Goal: Task Accomplishment & Management: Use online tool/utility

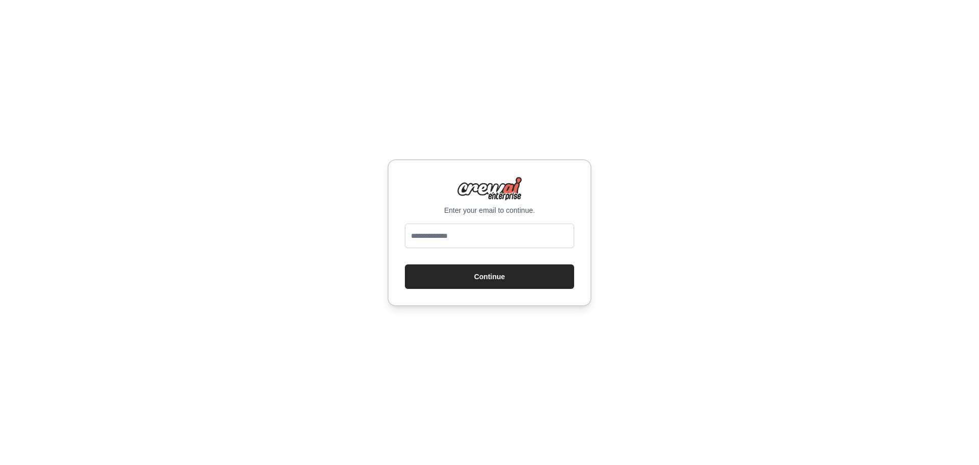
click at [446, 244] on input "email" at bounding box center [489, 235] width 169 height 24
click at [448, 236] on input "email" at bounding box center [489, 235] width 169 height 24
type input "**********"
click at [473, 274] on button "Continue" at bounding box center [489, 276] width 169 height 24
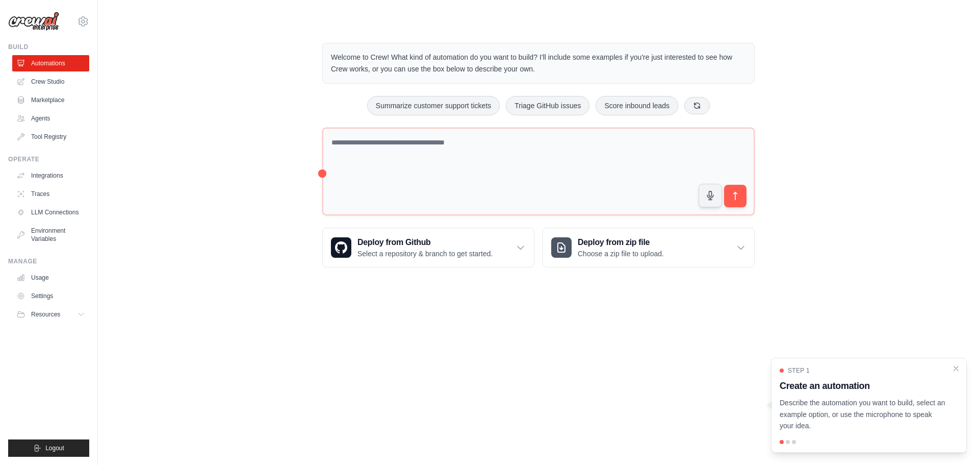
click at [173, 120] on div "Welcome to Crew! What kind of automation do you want to build? I'll include som…" at bounding box center [538, 155] width 849 height 257
drag, startPoint x: 175, startPoint y: 106, endPoint x: 167, endPoint y: 100, distance: 9.2
click at [175, 105] on div "Welcome to Crew! What kind of automation do you want to build? I'll include som…" at bounding box center [538, 155] width 849 height 257
click at [48, 87] on link "Crew Studio" at bounding box center [51, 81] width 77 height 16
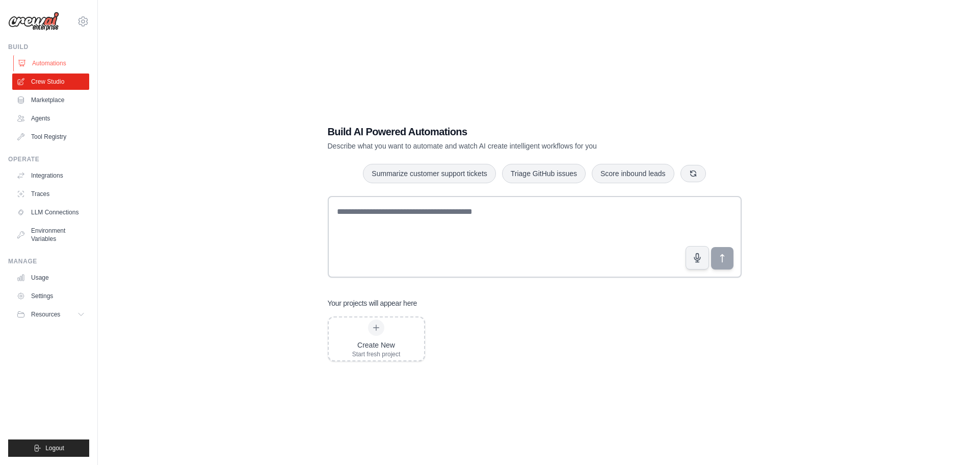
click at [48, 62] on link "Automations" at bounding box center [51, 63] width 77 height 16
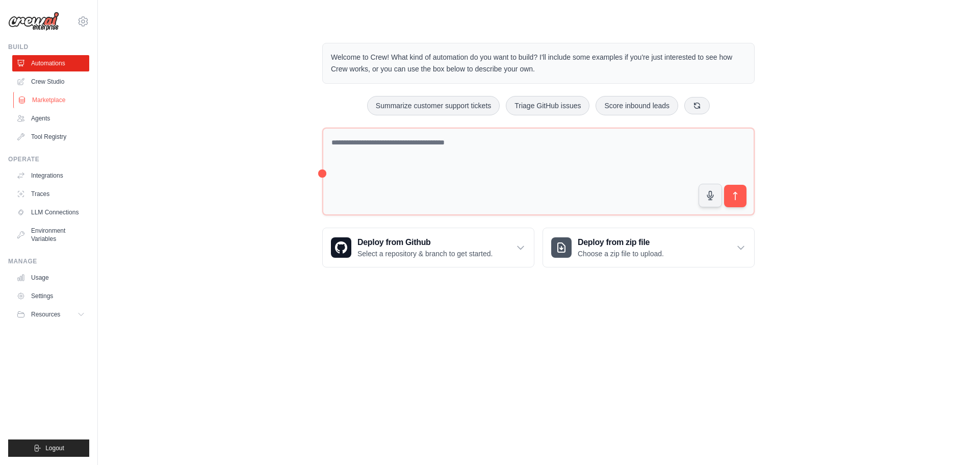
click at [49, 96] on link "Marketplace" at bounding box center [51, 100] width 77 height 16
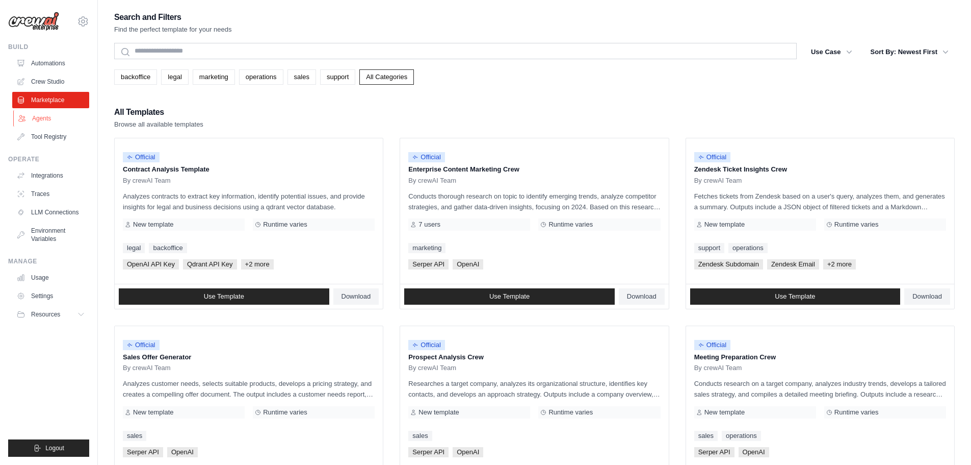
click at [40, 122] on link "Agents" at bounding box center [51, 118] width 77 height 16
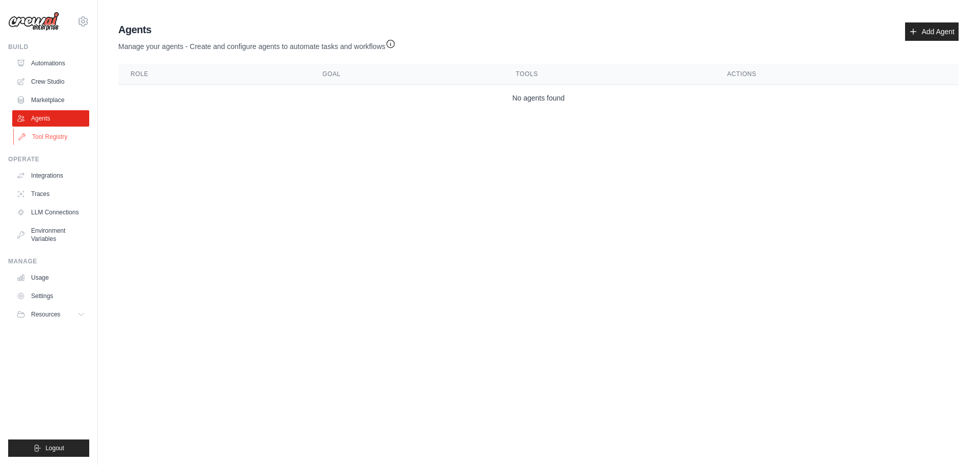
click at [45, 132] on link "Tool Registry" at bounding box center [51, 137] width 77 height 16
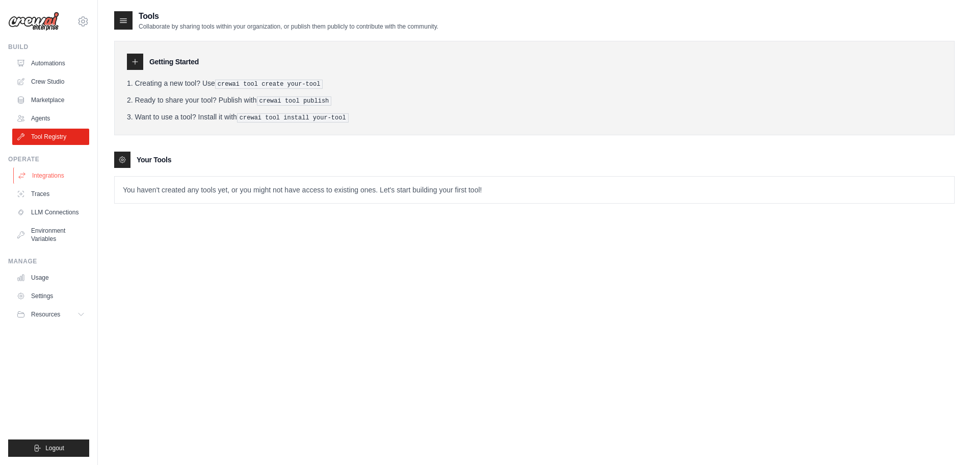
click at [43, 175] on link "Integrations" at bounding box center [51, 175] width 77 height 16
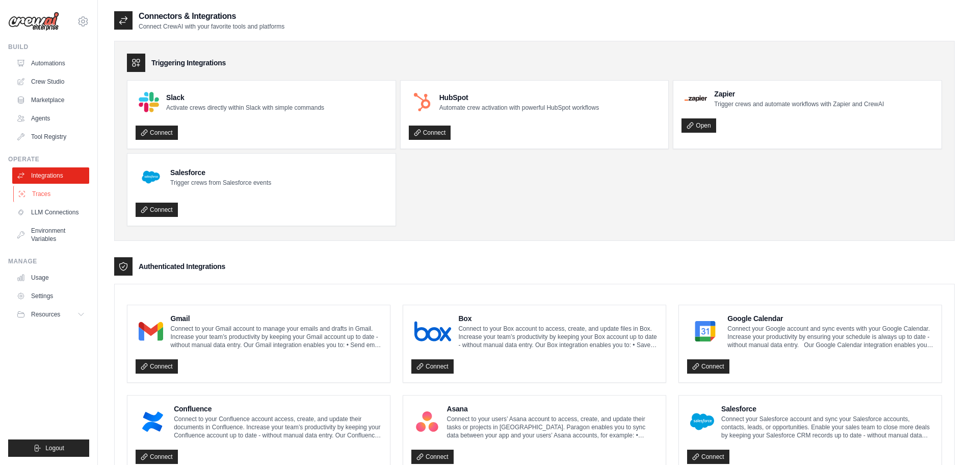
click at [41, 192] on link "Traces" at bounding box center [51, 194] width 77 height 16
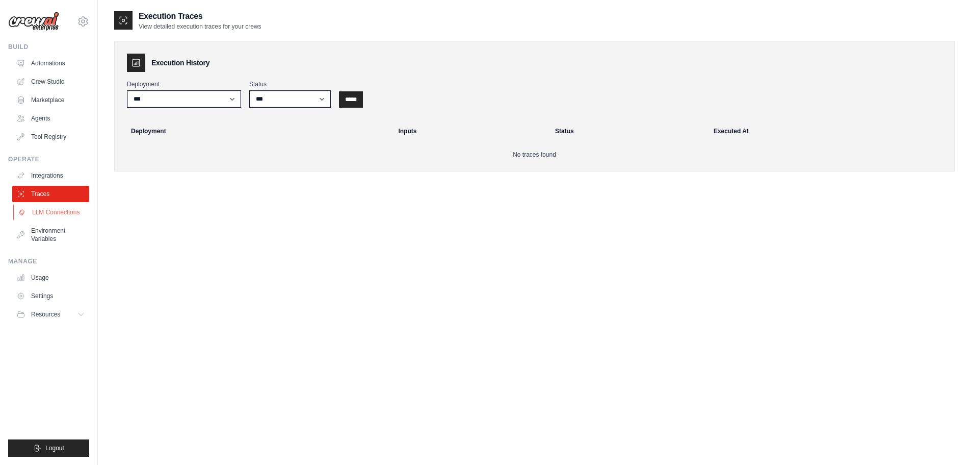
click at [45, 211] on link "LLM Connections" at bounding box center [51, 212] width 77 height 16
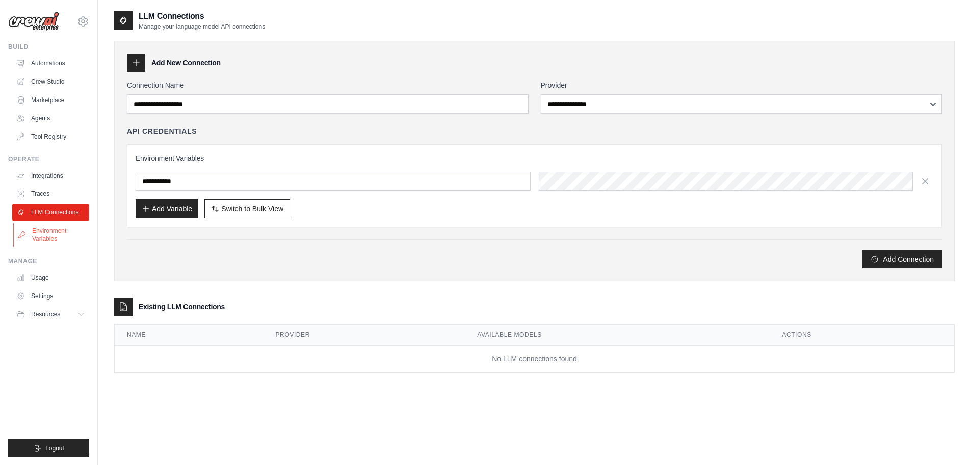
click at [38, 234] on link "Environment Variables" at bounding box center [51, 234] width 77 height 24
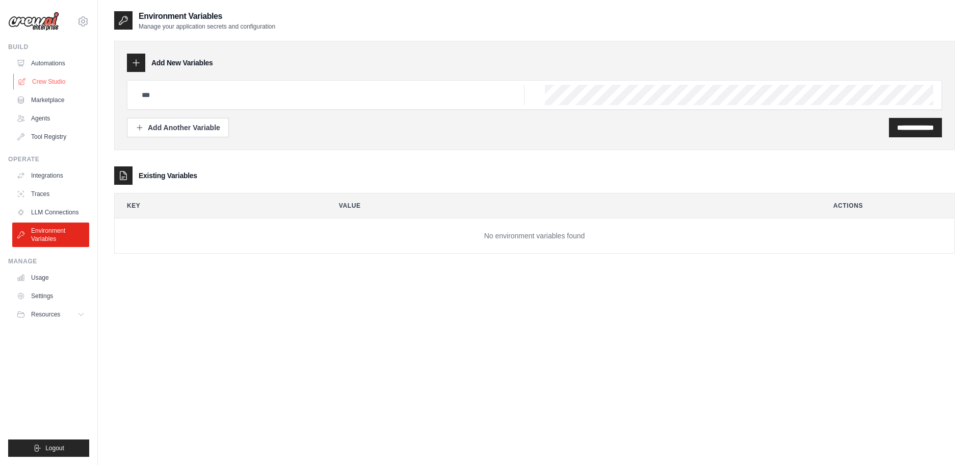
click at [44, 81] on link "Crew Studio" at bounding box center [51, 81] width 77 height 16
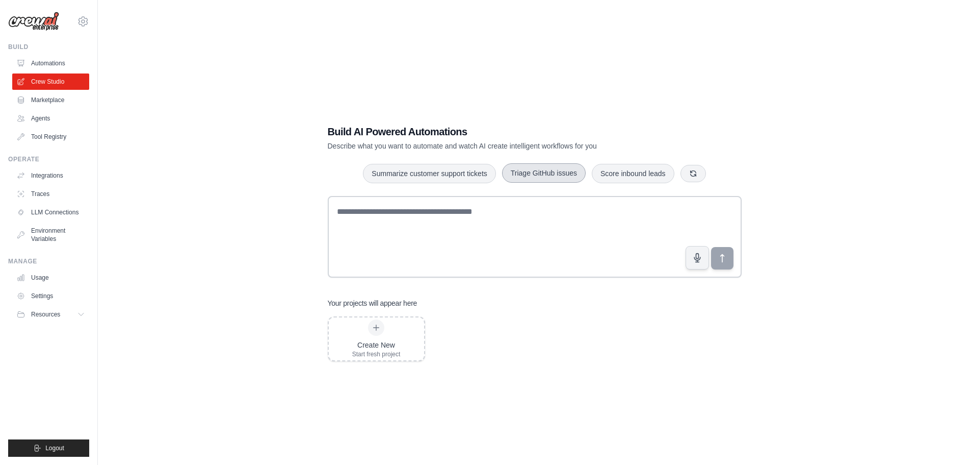
click at [567, 170] on button "Triage GitHub issues" at bounding box center [544, 172] width 84 height 19
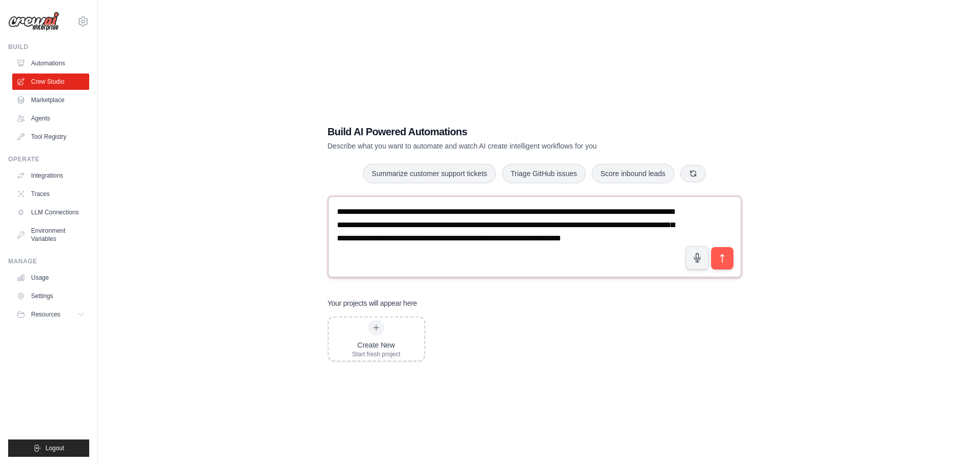
click at [468, 211] on textarea "**********" at bounding box center [535, 237] width 414 height 82
click at [506, 227] on textarea "**********" at bounding box center [535, 237] width 414 height 82
type textarea "**********"
click at [725, 254] on icon "submit" at bounding box center [722, 257] width 11 height 11
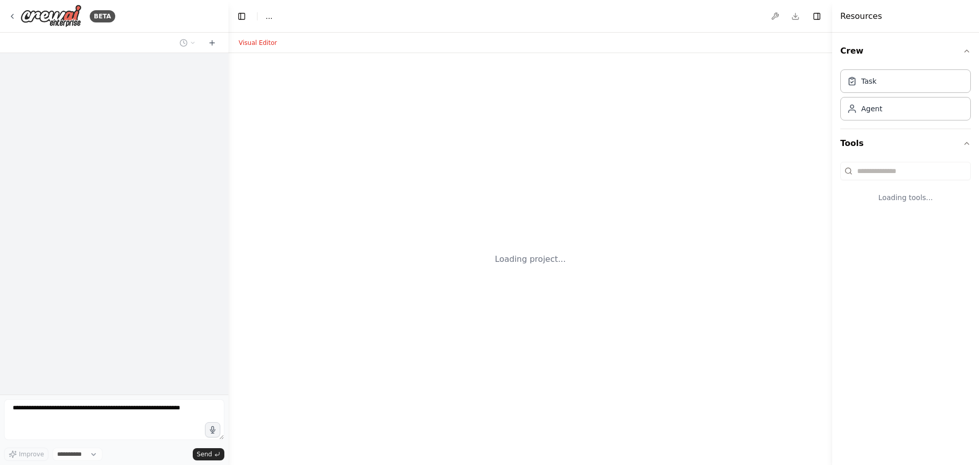
select select "****"
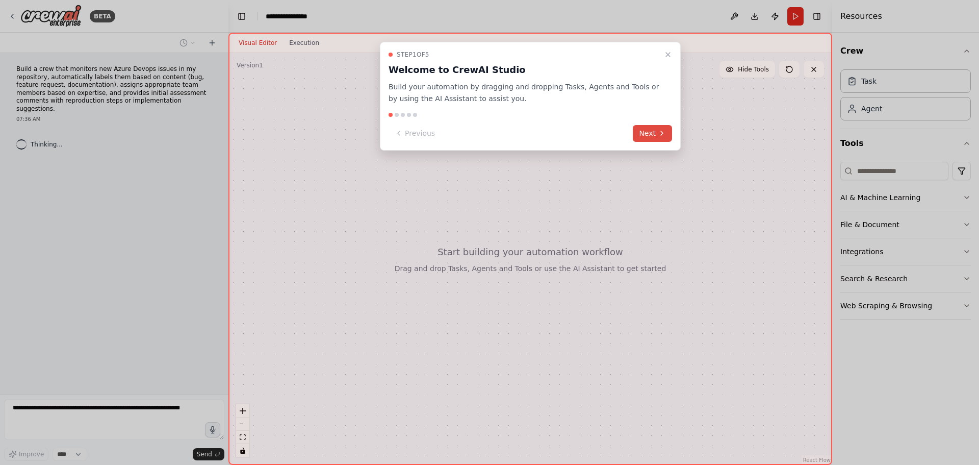
click at [656, 137] on button "Next" at bounding box center [652, 133] width 39 height 17
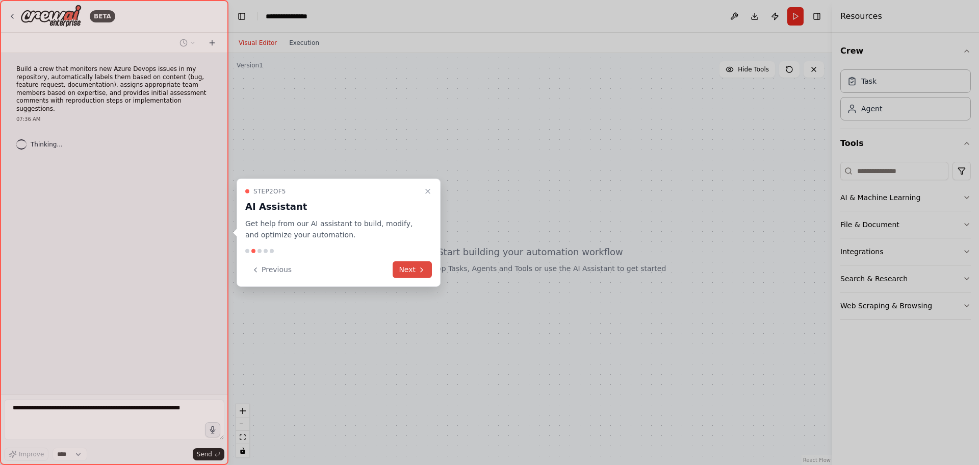
click at [415, 266] on button "Next" at bounding box center [412, 269] width 39 height 17
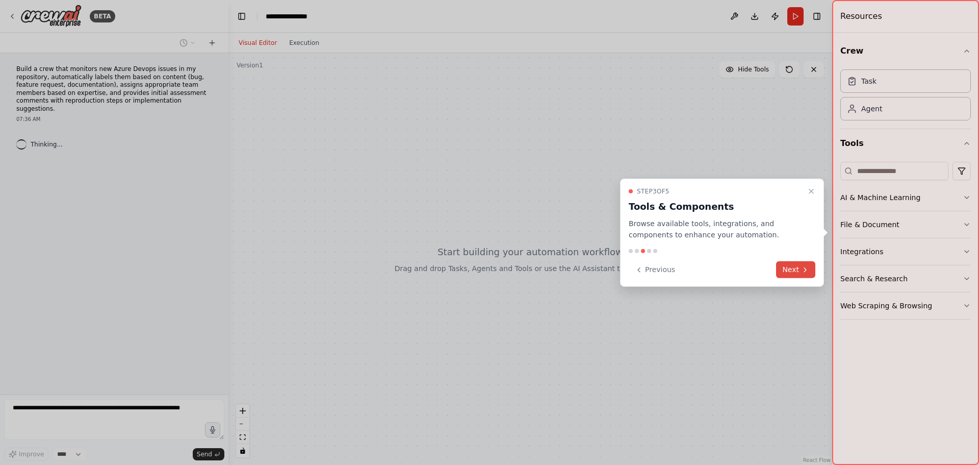
click at [784, 267] on button "Next" at bounding box center [795, 269] width 39 height 17
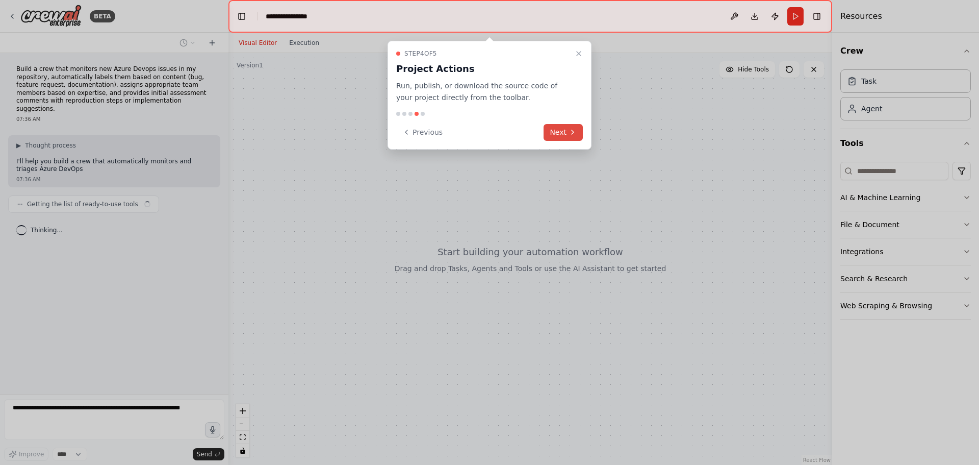
click at [574, 130] on icon at bounding box center [573, 132] width 8 height 8
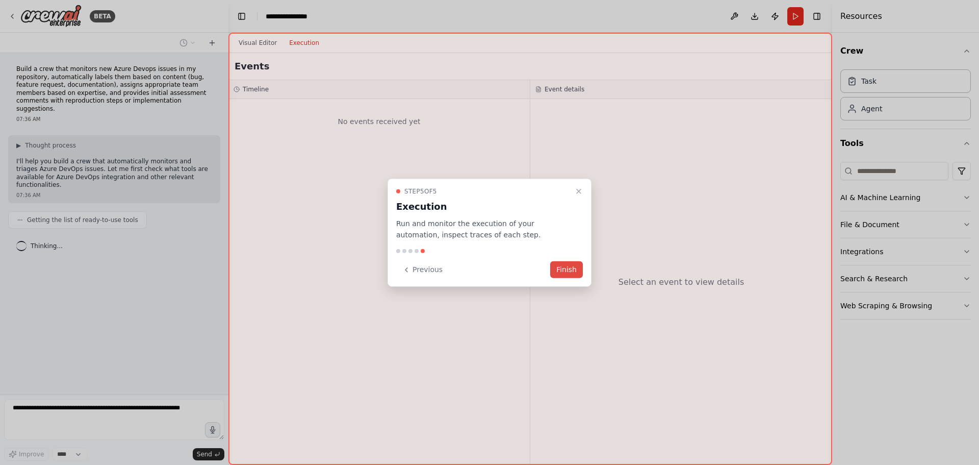
click at [569, 269] on button "Finish" at bounding box center [566, 269] width 33 height 17
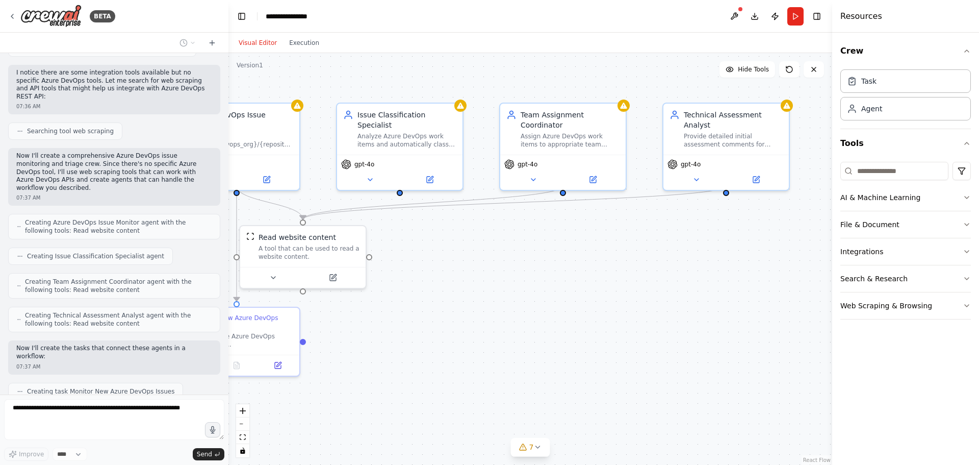
scroll to position [484, 0]
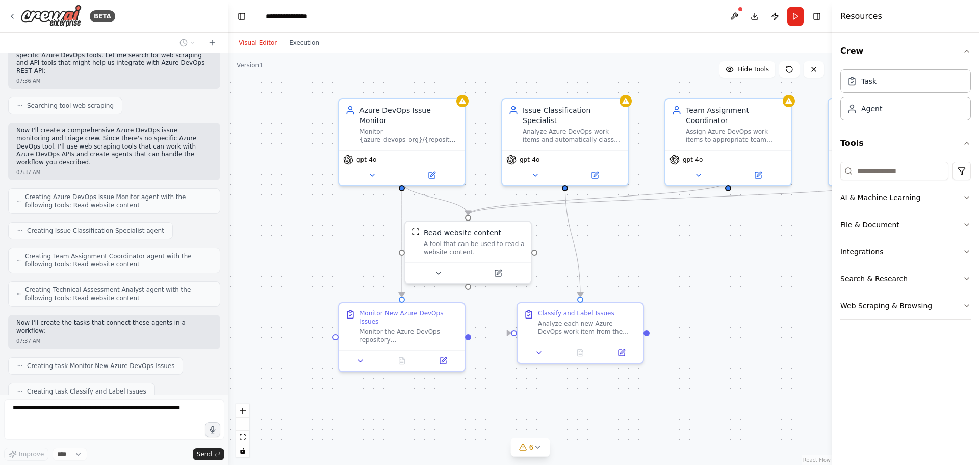
drag, startPoint x: 621, startPoint y: 223, endPoint x: 678, endPoint y: 218, distance: 57.4
click at [678, 218] on div ".deletable-edge-delete-btn { width: 20px; height: 20px; border: 0px solid #ffff…" at bounding box center [530, 259] width 604 height 412
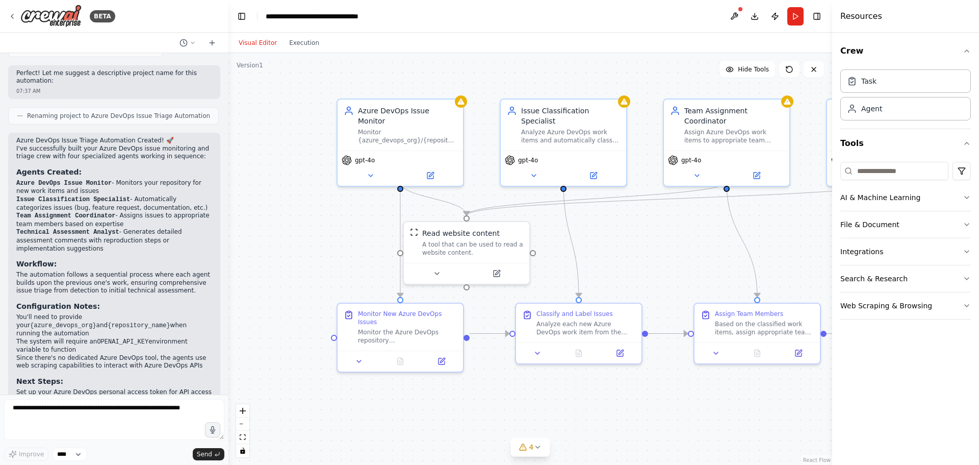
scroll to position [953, 0]
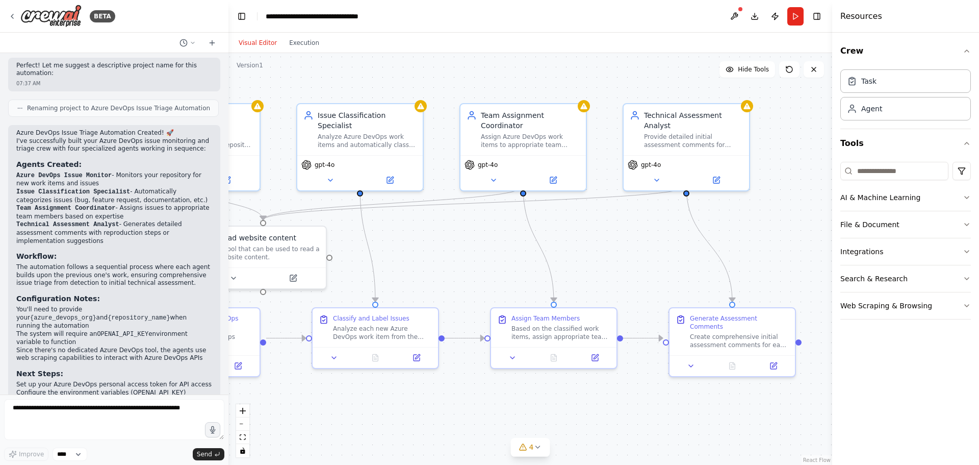
drag, startPoint x: 668, startPoint y: 264, endPoint x: 457, endPoint y: 269, distance: 211.2
click at [457, 269] on div ".deletable-edge-delete-btn { width: 20px; height: 20px; border: 0px solid #ffff…" at bounding box center [530, 259] width 604 height 412
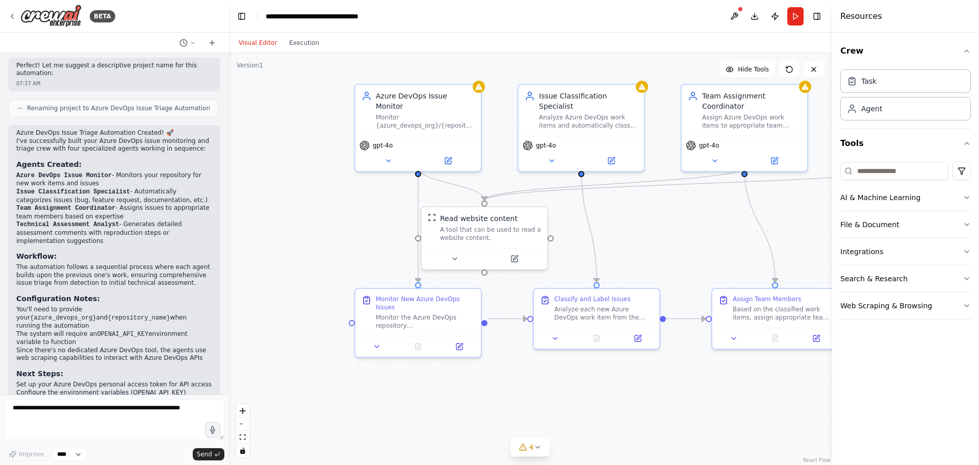
drag, startPoint x: 456, startPoint y: 268, endPoint x: 685, endPoint y: 249, distance: 229.8
click at [685, 249] on div ".deletable-edge-delete-btn { width: 20px; height: 20px; border: 0px solid #ffff…" at bounding box center [530, 259] width 604 height 412
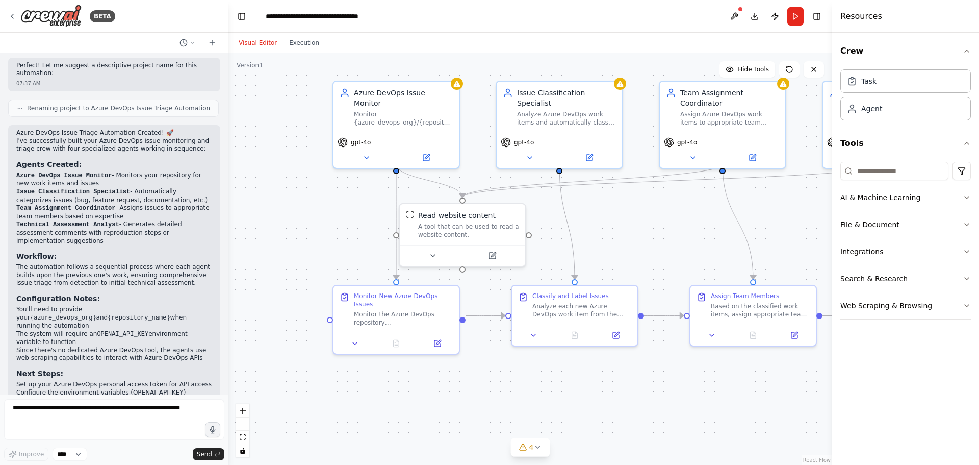
drag, startPoint x: 685, startPoint y: 249, endPoint x: 568, endPoint y: 265, distance: 118.4
click at [663, 245] on div ".deletable-edge-delete-btn { width: 20px; height: 20px; border: 0px solid #ffff…" at bounding box center [530, 259] width 604 height 412
click at [421, 309] on div "Monitor the Azure DevOps repository {azure_devops_org}/{repository_name} for ne…" at bounding box center [402, 315] width 99 height 16
click at [440, 149] on button at bounding box center [426, 155] width 58 height 12
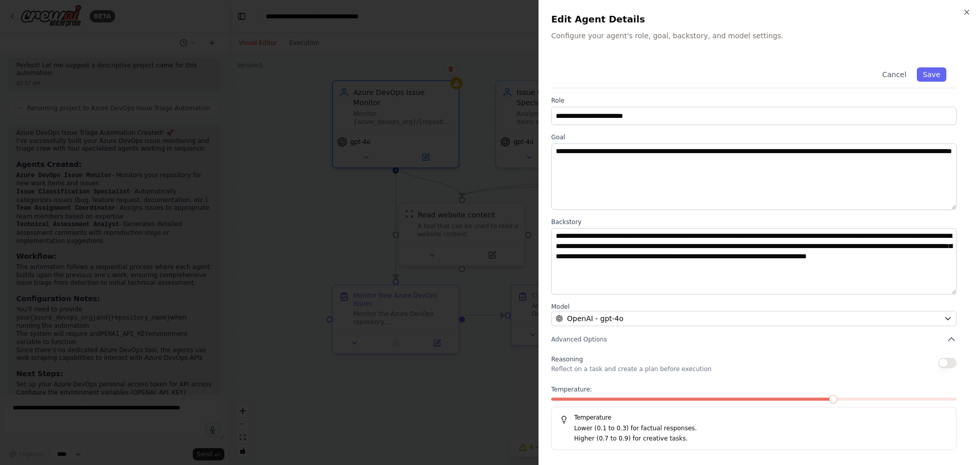
click at [961, 12] on div "**********" at bounding box center [759, 232] width 441 height 465
click at [965, 9] on div "**********" at bounding box center [759, 232] width 441 height 465
click at [484, 89] on div at bounding box center [489, 232] width 979 height 465
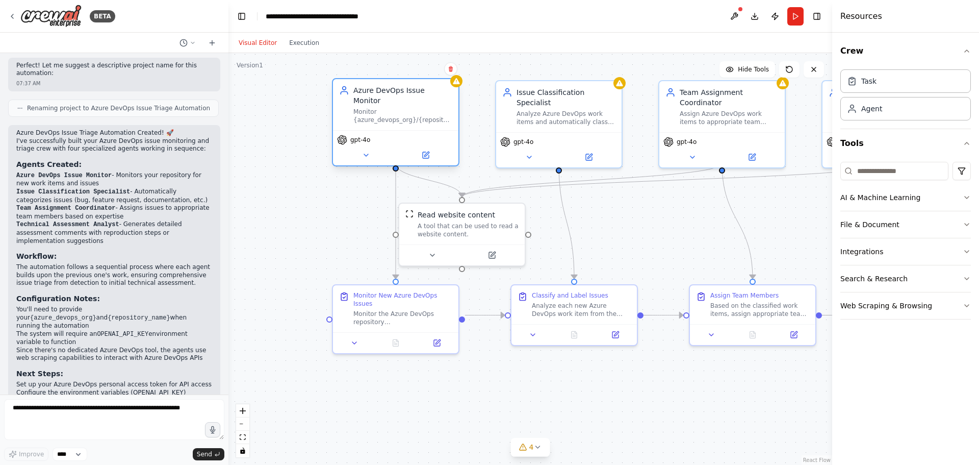
click at [375, 108] on div "Monitor {azure_devops_org}/{repository_name} for new work items and issues, ret…" at bounding box center [402, 116] width 99 height 16
click at [559, 108] on div "Analyze Azure DevOps work items and automatically classify them into categories…" at bounding box center [566, 116] width 99 height 16
click at [747, 109] on div "Assign Azure DevOps work items to appropriate team members based on their exper…" at bounding box center [729, 116] width 99 height 16
drag, startPoint x: 795, startPoint y: 174, endPoint x: 628, endPoint y: 208, distance: 170.0
click at [612, 210] on div ".deletable-edge-delete-btn { width: 20px; height: 20px; border: 0px solid #ffff…" at bounding box center [530, 259] width 604 height 412
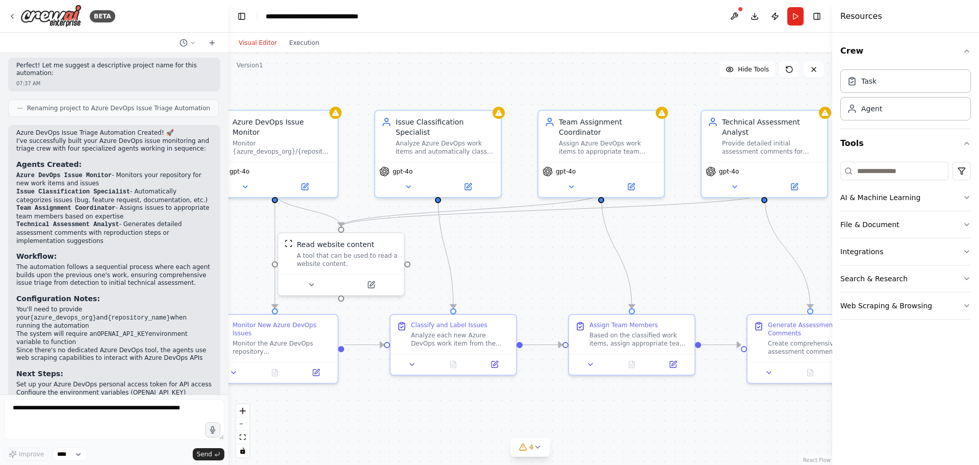
drag, startPoint x: 669, startPoint y: 200, endPoint x: 501, endPoint y: 236, distance: 171.5
click at [532, 234] on div ".deletable-edge-delete-btn { width: 20px; height: 20px; border: 0px solid #ffff…" at bounding box center [530, 259] width 604 height 412
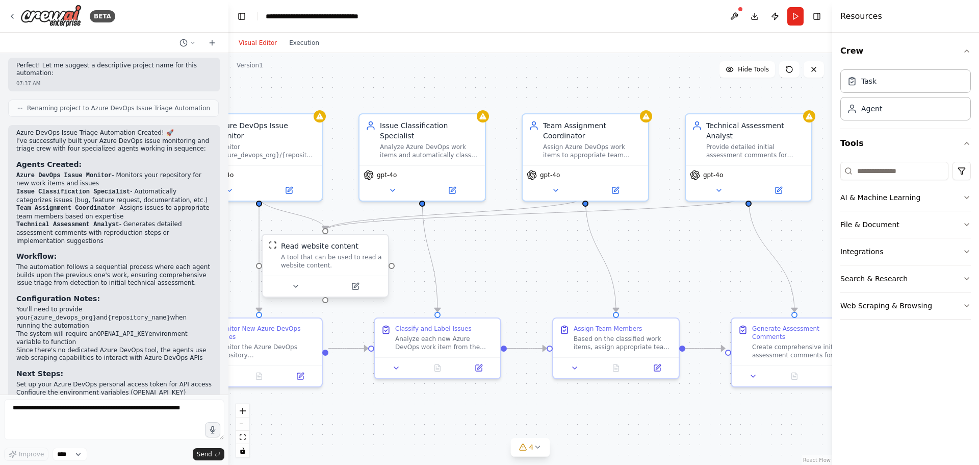
click at [353, 253] on div "A tool that can be used to read a website content." at bounding box center [331, 261] width 101 height 16
click at [342, 253] on div "A tool that can be used to read a website content." at bounding box center [336, 261] width 101 height 16
drag, startPoint x: 334, startPoint y: 255, endPoint x: 516, endPoint y: 245, distance: 181.8
click at [516, 245] on div "A tool that can be used to read a website content." at bounding box center [509, 251] width 101 height 16
click at [469, 274] on button at bounding box center [474, 276] width 58 height 12
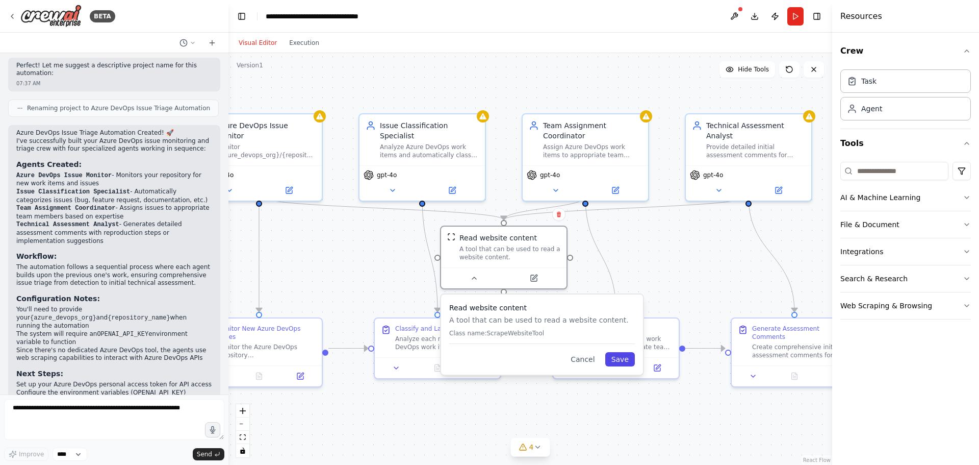
click at [618, 358] on button "Save" at bounding box center [620, 359] width 30 height 14
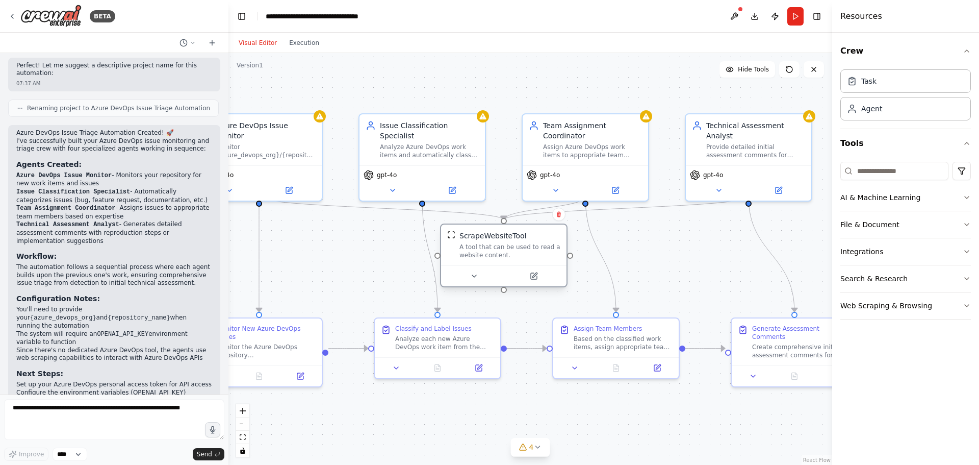
click at [495, 239] on div "ScrapeWebsiteTool" at bounding box center [492, 235] width 67 height 10
drag, startPoint x: 509, startPoint y: 242, endPoint x: 496, endPoint y: 239, distance: 14.2
click at [496, 239] on div "ScrapeWebsiteTool A tool that can be used to read a website content." at bounding box center [499, 244] width 101 height 29
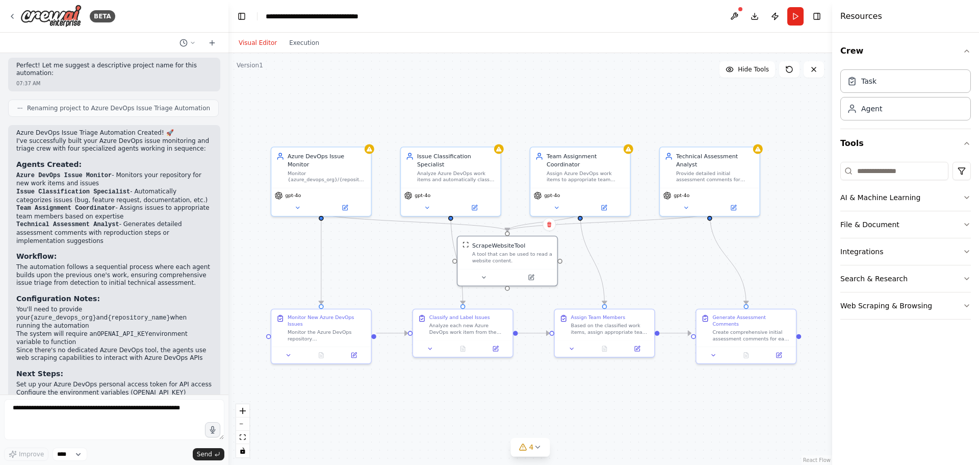
drag, startPoint x: 342, startPoint y: 286, endPoint x: 386, endPoint y: 283, distance: 44.0
click at [386, 283] on div ".deletable-edge-delete-btn { width: 20px; height: 20px; border: 0px solid #ffff…" at bounding box center [530, 259] width 604 height 412
click at [533, 448] on icon at bounding box center [537, 447] width 8 height 8
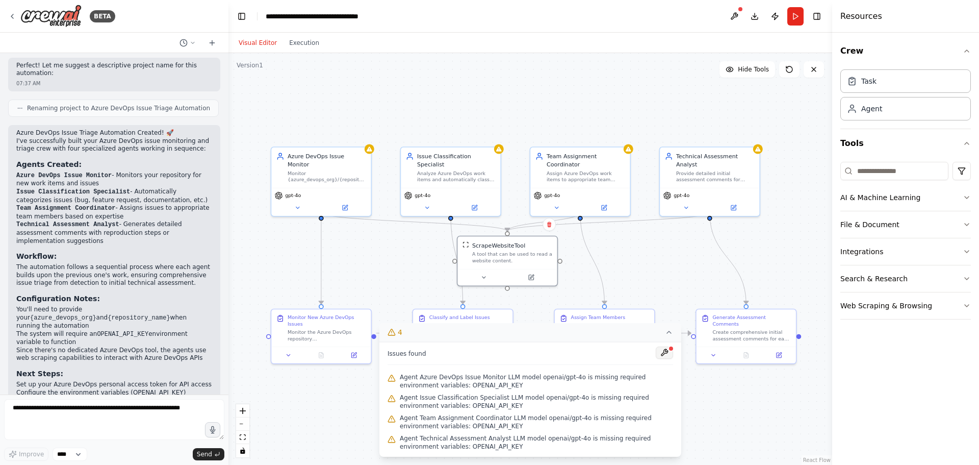
click at [665, 351] on button at bounding box center [664, 352] width 17 height 12
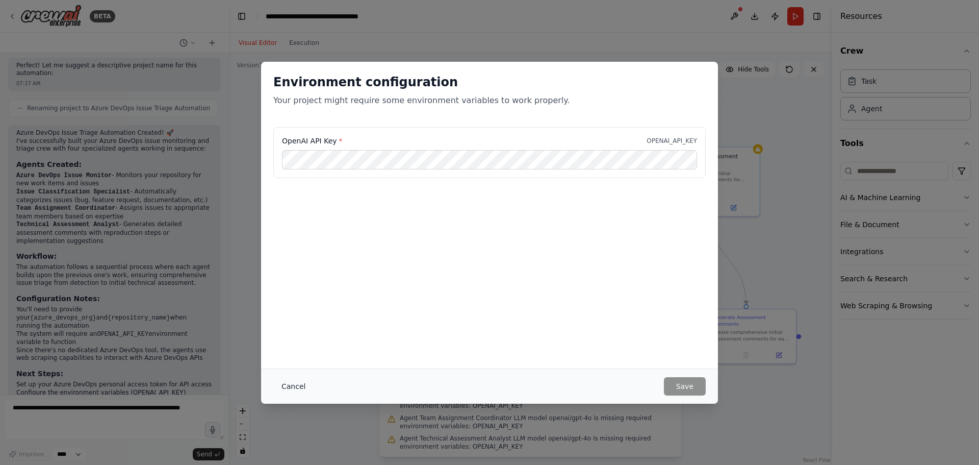
click at [298, 387] on button "Cancel" at bounding box center [293, 386] width 40 height 18
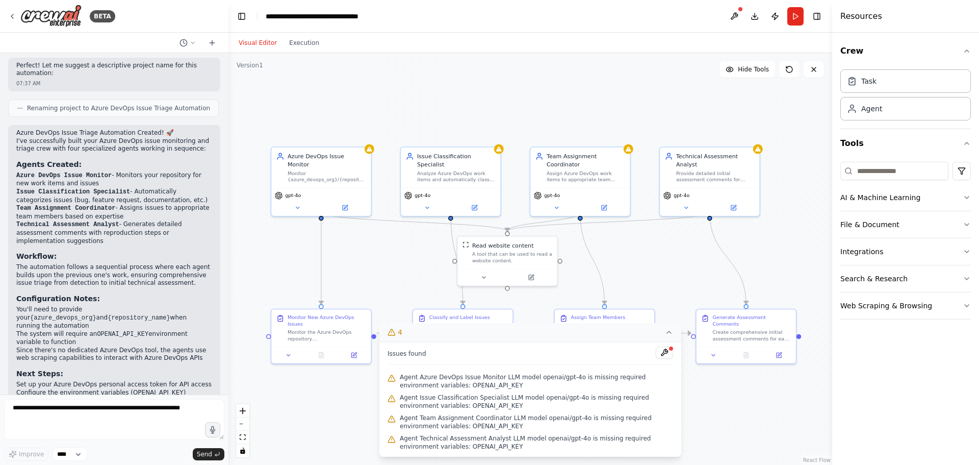
click at [670, 331] on icon at bounding box center [669, 332] width 8 height 8
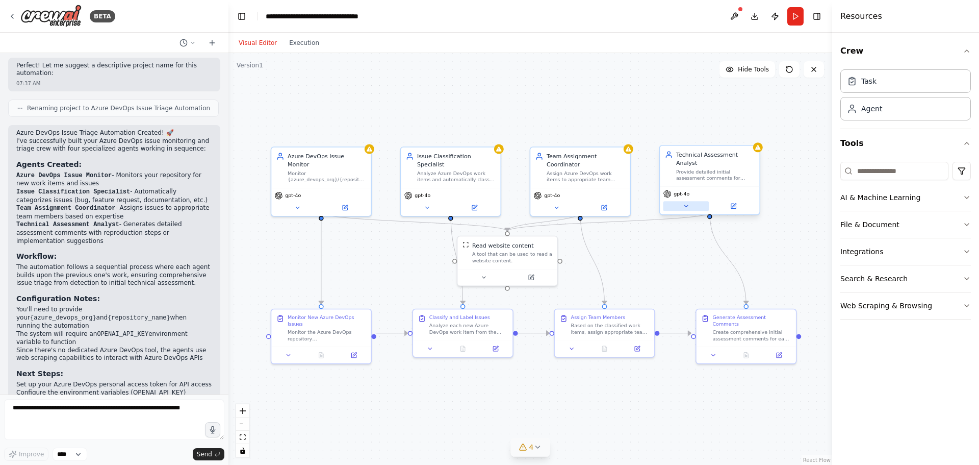
click at [686, 201] on button at bounding box center [686, 206] width 46 height 10
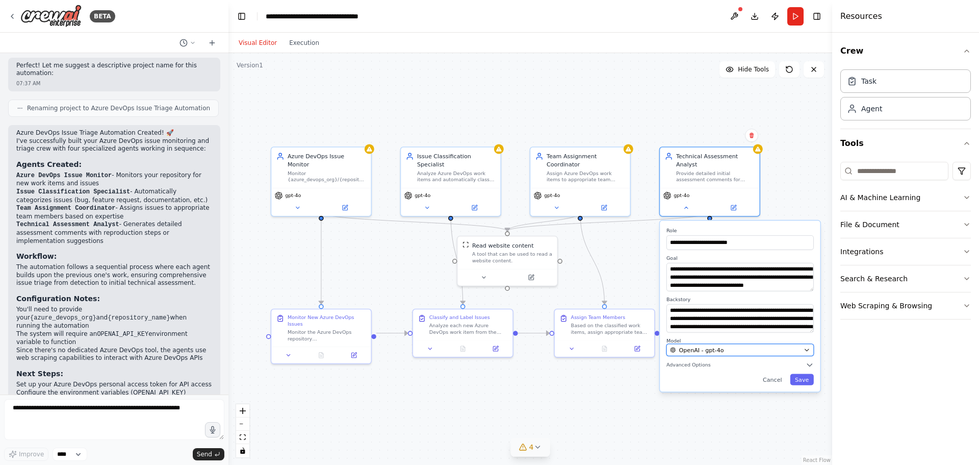
click at [728, 346] on div "OpenAI - gpt-4o" at bounding box center [735, 350] width 131 height 8
click at [729, 346] on div "OpenAI - gpt-4o" at bounding box center [735, 350] width 131 height 8
click at [804, 344] on button "OpenAI - gpt-4o" at bounding box center [739, 350] width 147 height 12
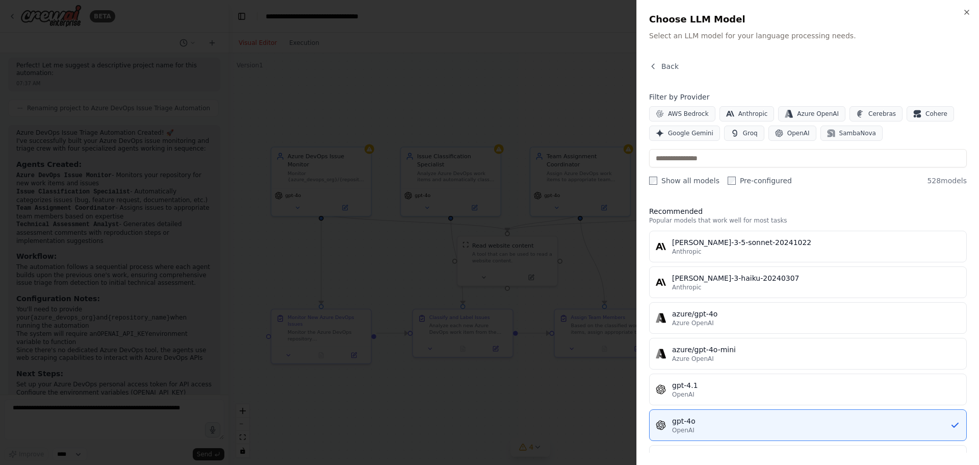
click at [583, 412] on div at bounding box center [489, 232] width 979 height 465
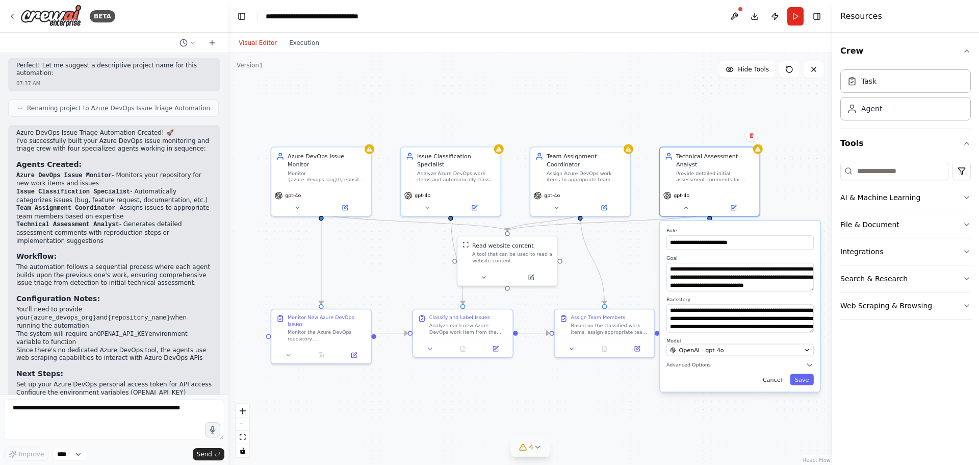
click at [780, 376] on button "Cancel" at bounding box center [772, 378] width 29 height 11
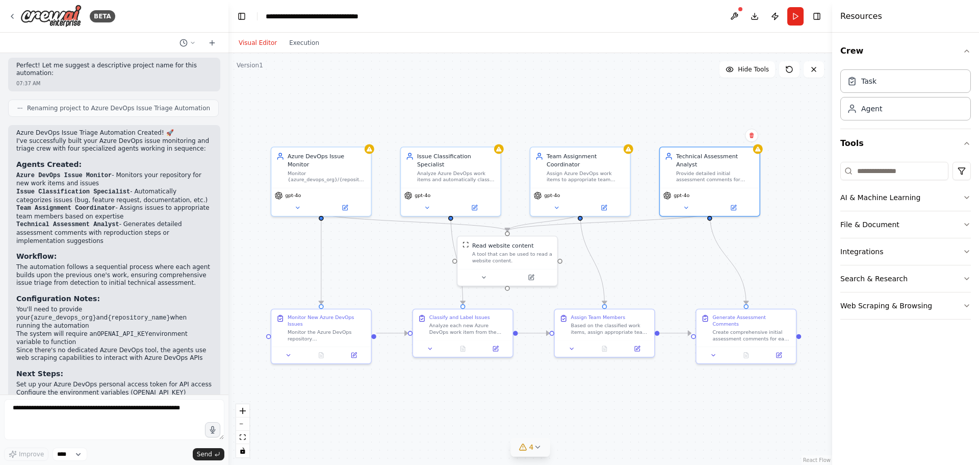
click at [535, 450] on button "4" at bounding box center [530, 447] width 39 height 19
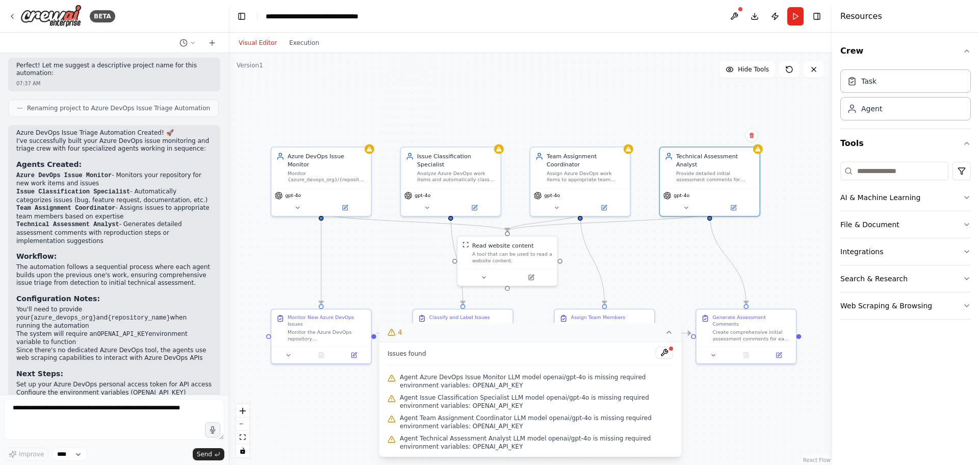
click at [659, 350] on button at bounding box center [664, 352] width 17 height 12
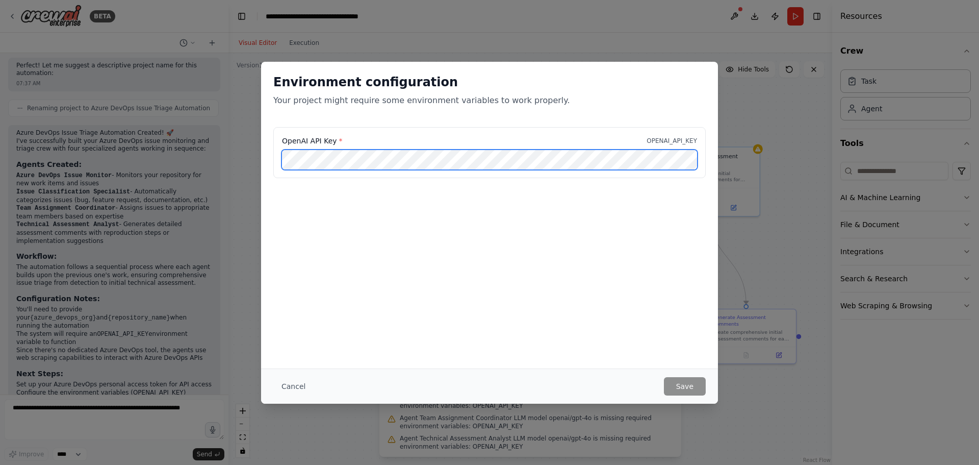
scroll to position [0, 73]
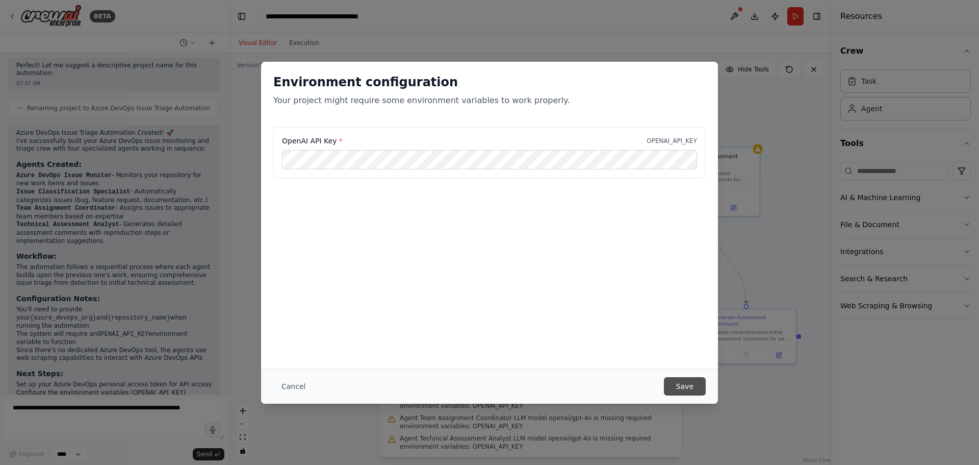
click at [691, 377] on button "Save" at bounding box center [685, 386] width 42 height 18
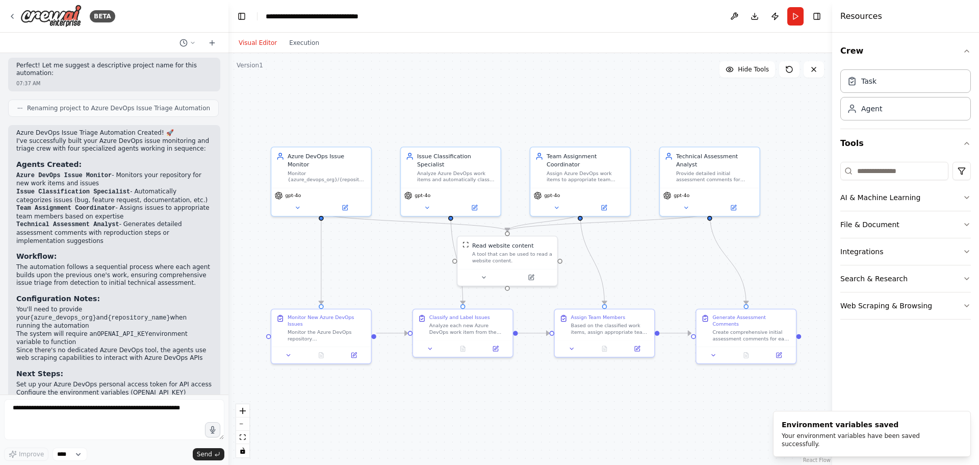
drag, startPoint x: 656, startPoint y: 384, endPoint x: 638, endPoint y: 384, distance: 17.3
click at [652, 386] on div ".deletable-edge-delete-btn { width: 20px; height: 20px; border: 0px solid #ffff…" at bounding box center [530, 259] width 604 height 412
drag, startPoint x: 669, startPoint y: 104, endPoint x: 723, endPoint y: 78, distance: 60.2
click at [670, 104] on div ".deletable-edge-delete-btn { width: 20px; height: 20px; border: 0px solid #ffff…" at bounding box center [530, 259] width 604 height 412
click at [739, 68] on button "Hide Tools" at bounding box center [748, 69] width 56 height 16
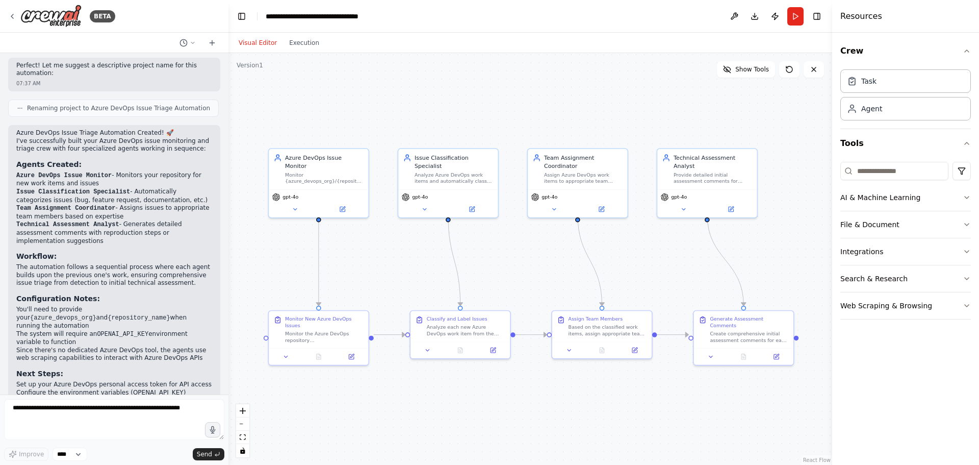
click at [550, 119] on div ".deletable-edge-delete-btn { width: 20px; height: 20px; border: 0px solid #ffff…" at bounding box center [530, 259] width 604 height 412
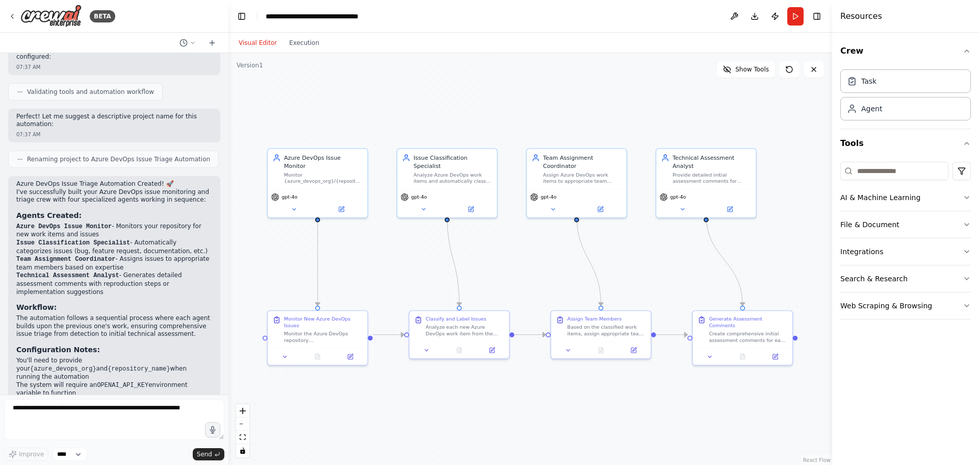
scroll to position [953, 0]
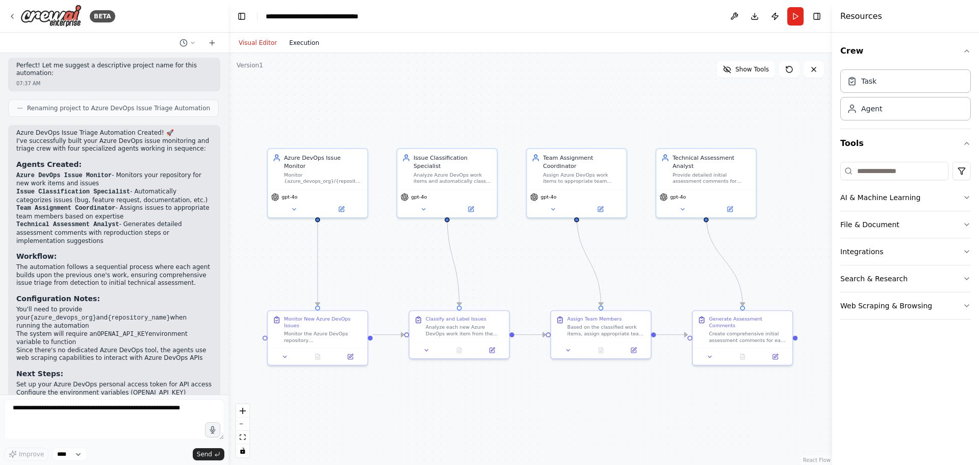
click at [309, 39] on button "Execution" at bounding box center [304, 43] width 42 height 12
click at [241, 39] on button "Visual Editor" at bounding box center [258, 43] width 50 height 12
click at [793, 18] on button "Run" at bounding box center [795, 16] width 16 height 18
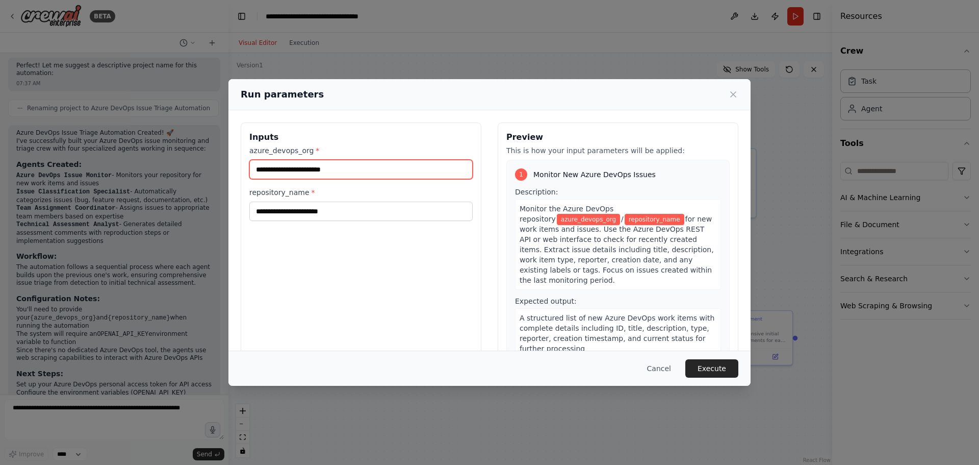
click at [348, 165] on input "azure_devops_org *" at bounding box center [360, 169] width 223 height 19
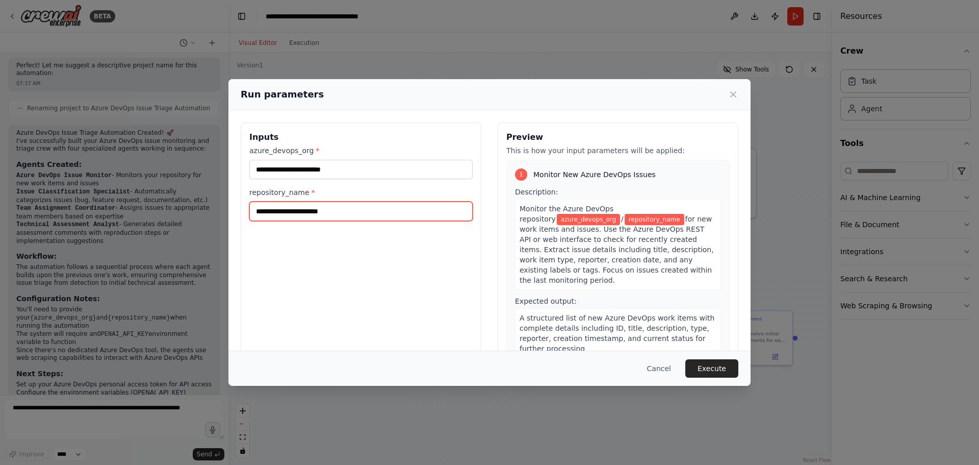
click at [355, 213] on input "repository_name *" at bounding box center [360, 210] width 223 height 19
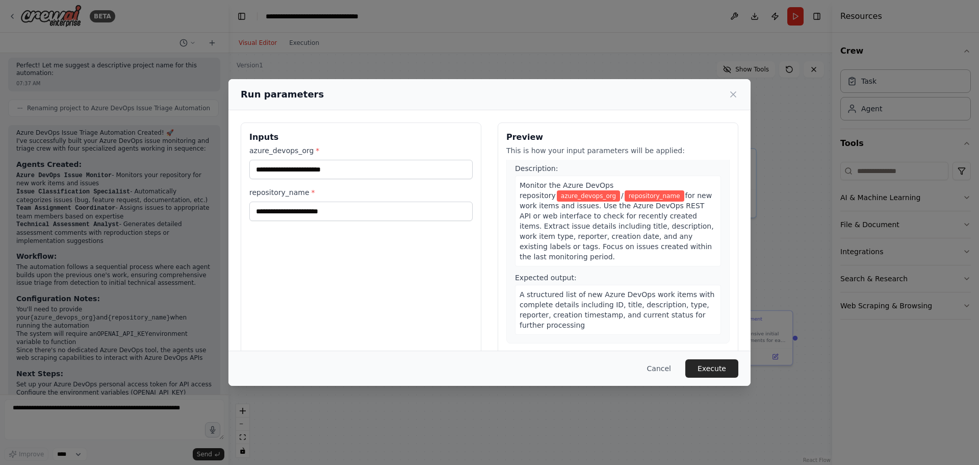
scroll to position [0, 0]
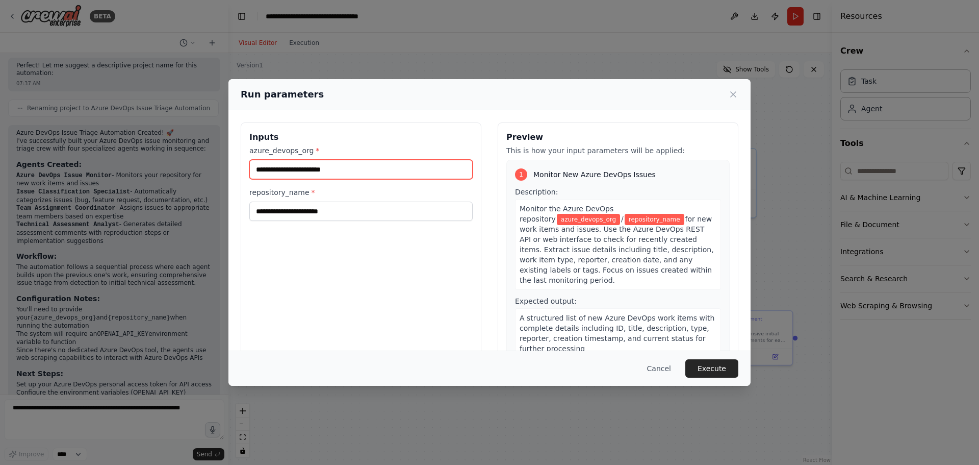
click at [343, 166] on input "azure_devops_org *" at bounding box center [360, 169] width 223 height 19
paste input "*******"
type input "*******"
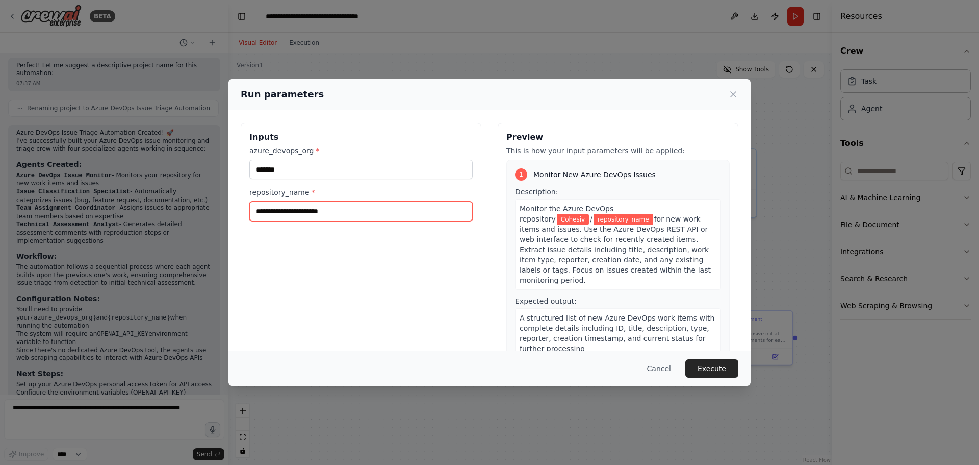
click at [315, 212] on input "repository_name *" at bounding box center [360, 210] width 223 height 19
paste input "**********"
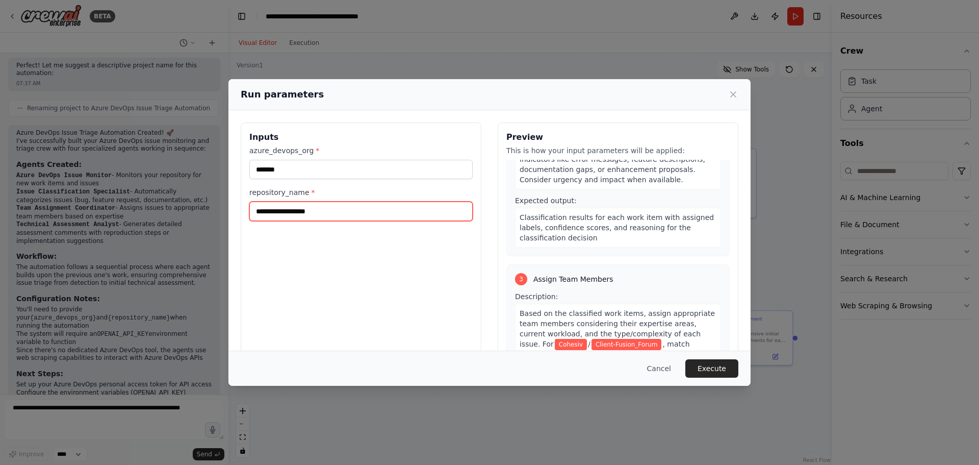
scroll to position [677, 0]
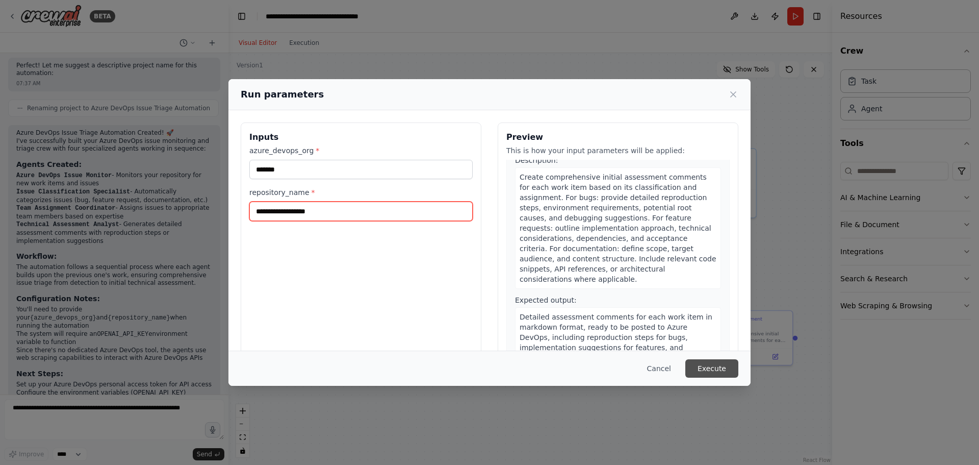
type input "**********"
click at [726, 370] on button "Execute" at bounding box center [711, 368] width 53 height 18
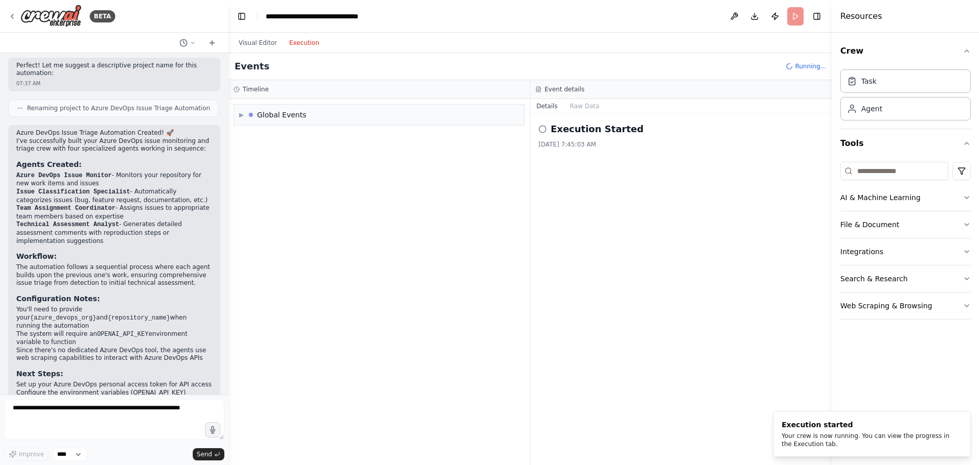
click at [306, 42] on button "Execution" at bounding box center [304, 43] width 42 height 12
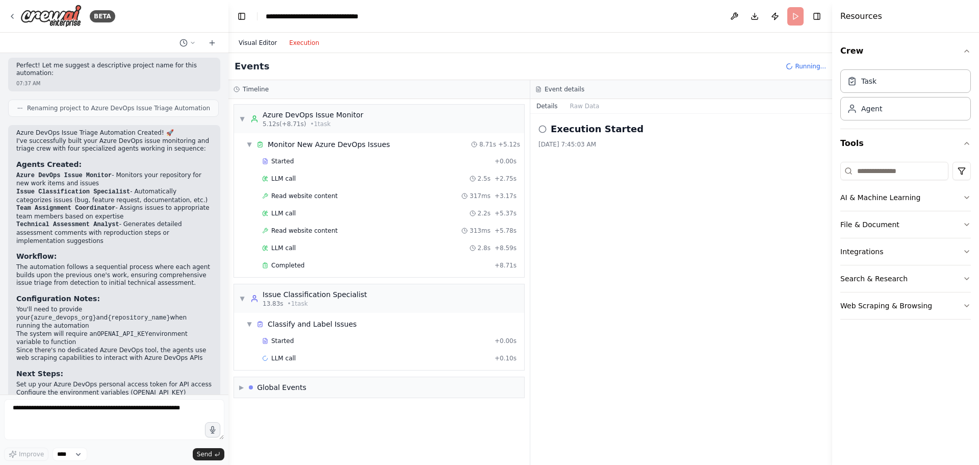
click at [265, 40] on button "Visual Editor" at bounding box center [258, 43] width 50 height 12
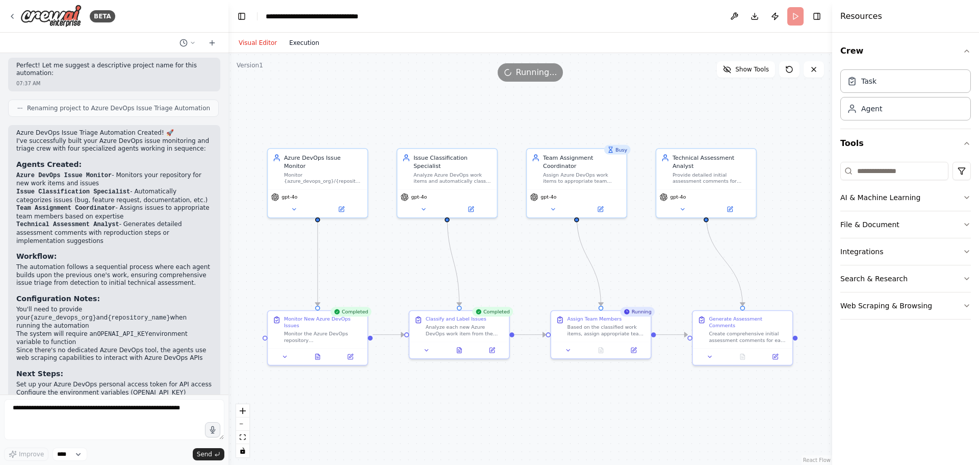
click at [301, 43] on button "Execution" at bounding box center [304, 43] width 42 height 12
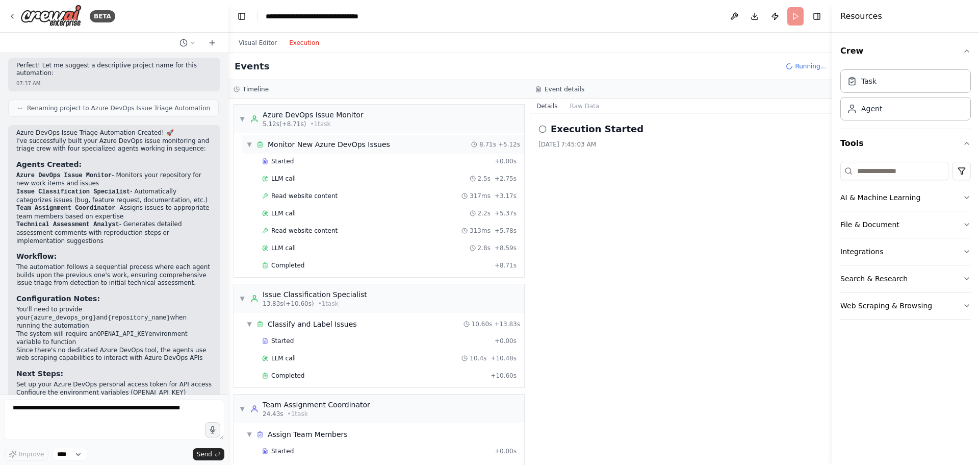
click at [249, 142] on span "▼" at bounding box center [249, 144] width 6 height 8
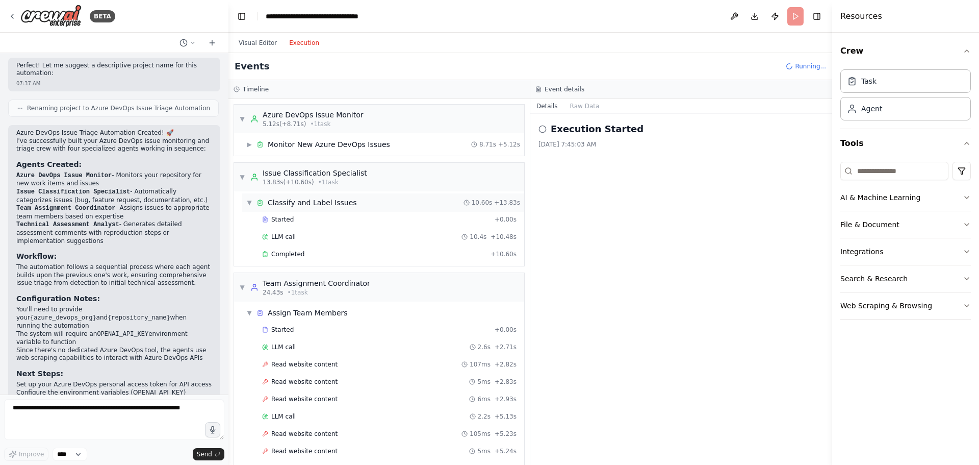
click at [251, 206] on span "▼" at bounding box center [249, 202] width 6 height 8
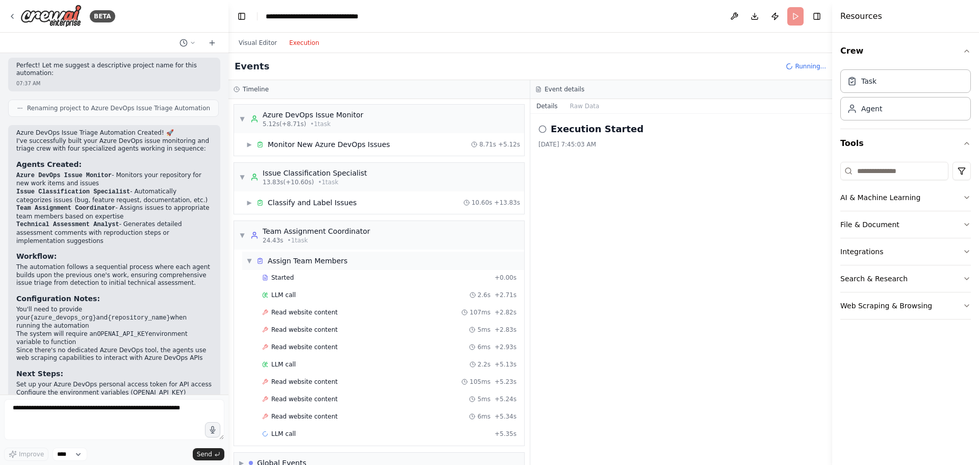
drag, startPoint x: 248, startPoint y: 259, endPoint x: 253, endPoint y: 262, distance: 6.2
click at [247, 259] on span "▼" at bounding box center [249, 261] width 6 height 8
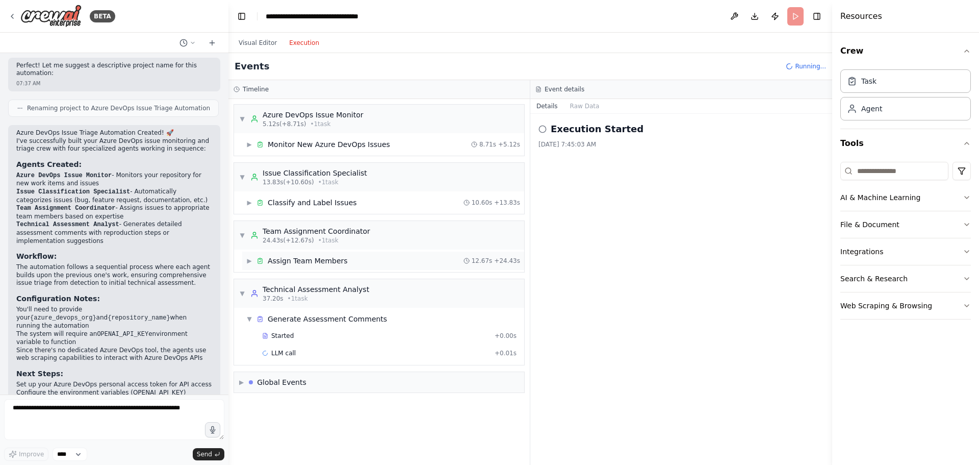
click at [251, 261] on span "▶" at bounding box center [249, 261] width 6 height 8
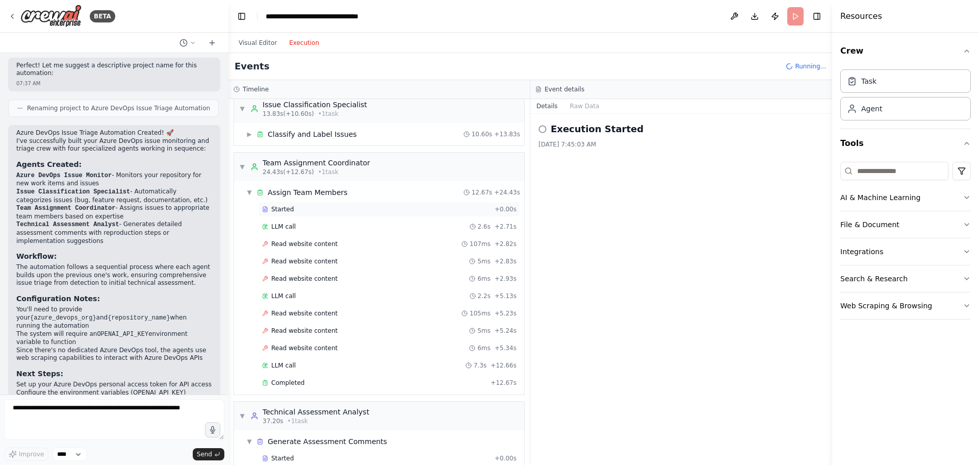
scroll to position [62, 0]
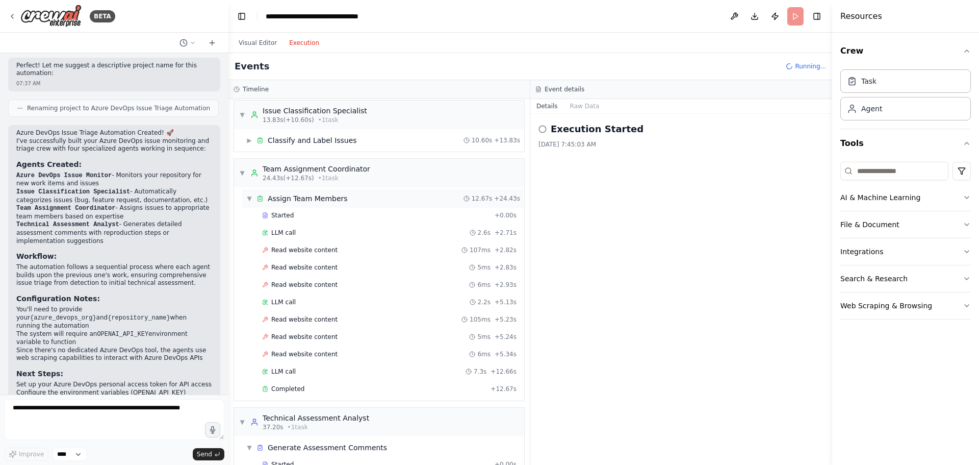
click at [249, 199] on span "▼" at bounding box center [249, 198] width 6 height 8
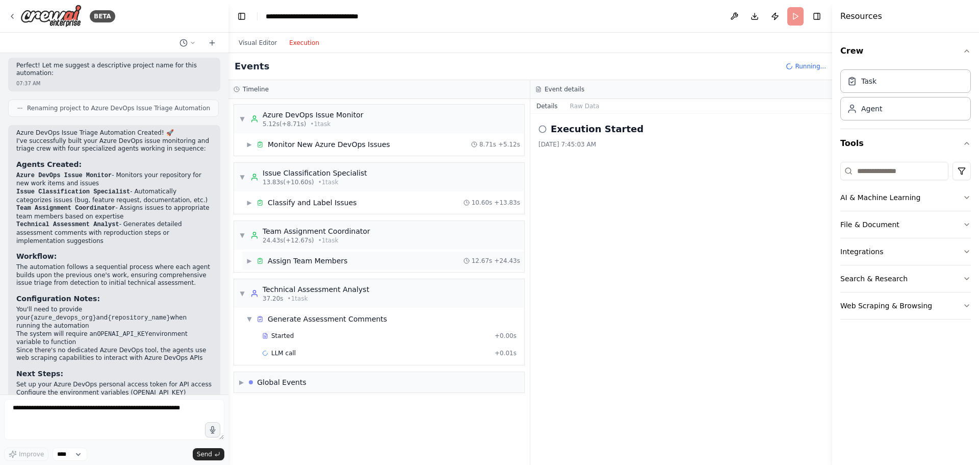
scroll to position [0, 0]
click at [259, 400] on div "Global Events" at bounding box center [278, 399] width 58 height 10
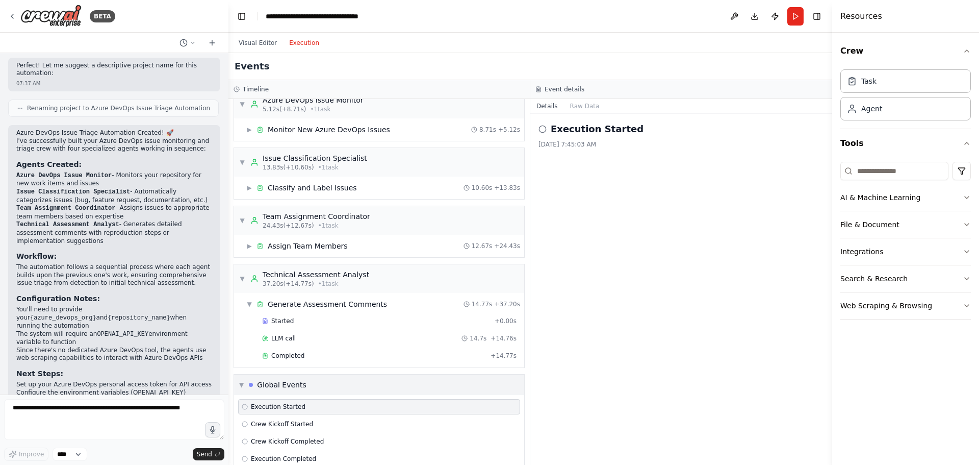
scroll to position [32, 0]
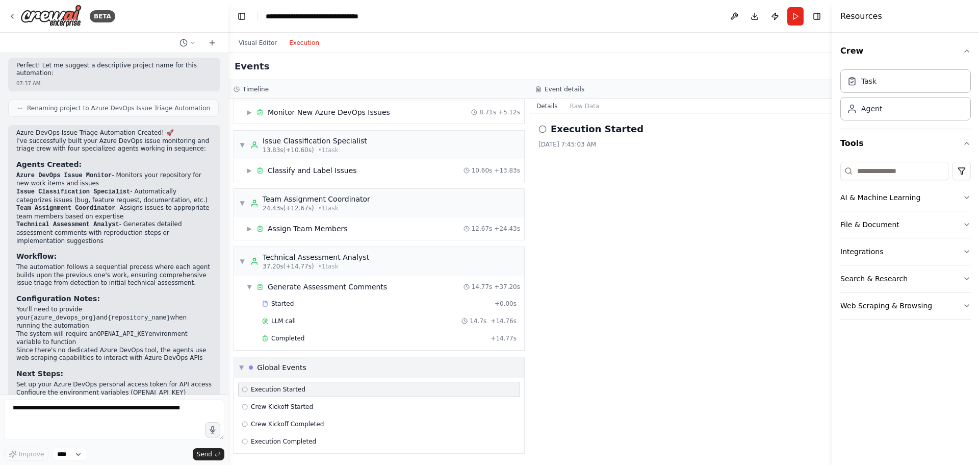
click at [279, 367] on div "Global Events" at bounding box center [281, 367] width 49 height 10
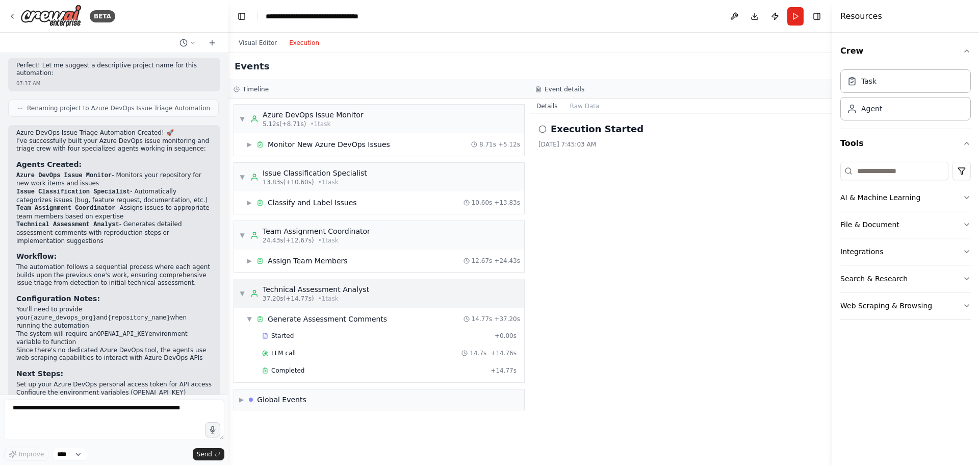
click at [241, 290] on span "▼" at bounding box center [242, 293] width 6 height 8
click at [252, 43] on button "Visual Editor" at bounding box center [258, 43] width 50 height 12
click at [303, 43] on button "Execution" at bounding box center [304, 43] width 42 height 12
click at [308, 40] on button "Execution" at bounding box center [304, 43] width 42 height 12
click at [623, 131] on h2 "Execution Started" at bounding box center [597, 129] width 93 height 14
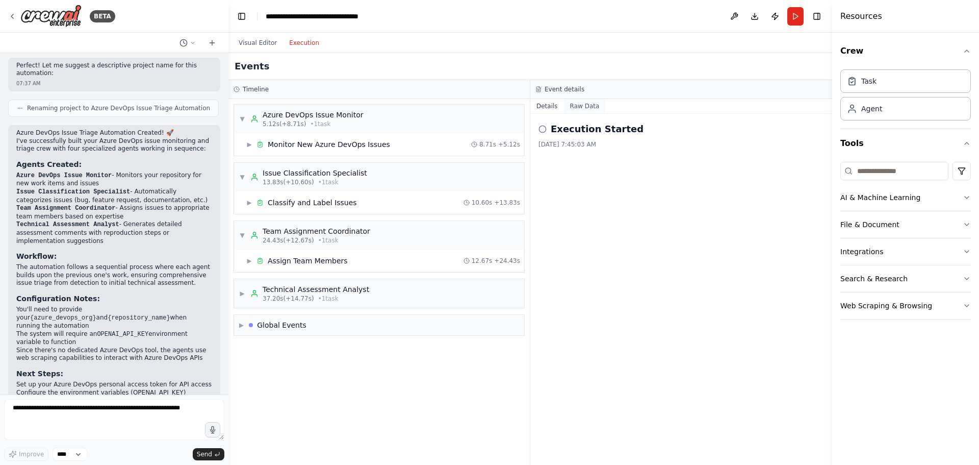
click at [577, 104] on button "Raw Data" at bounding box center [585, 106] width 42 height 14
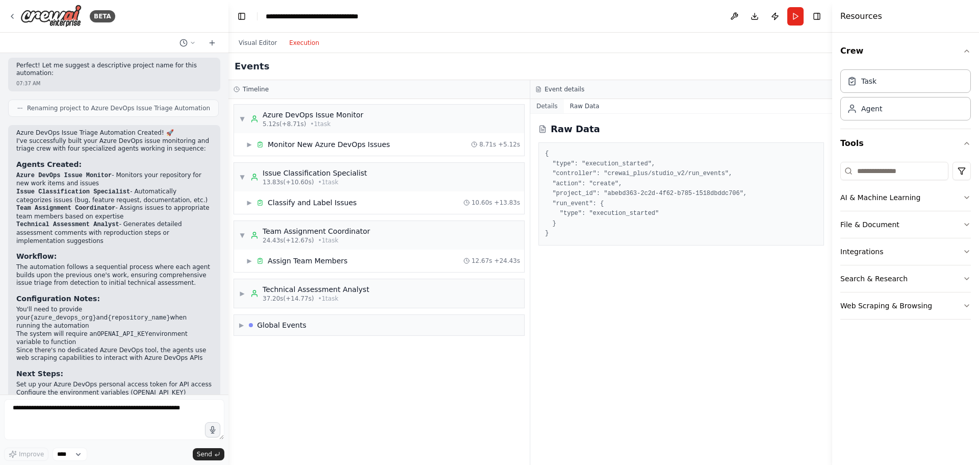
click at [546, 101] on button "Details" at bounding box center [547, 106] width 34 height 14
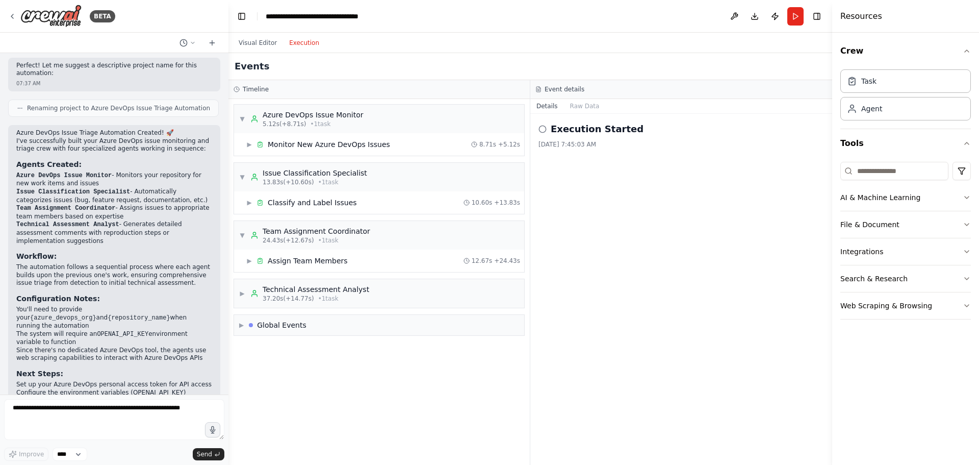
click at [636, 188] on div "Execution Started [DATE] 7:45:03 AM" at bounding box center [681, 289] width 302 height 351
click at [290, 331] on div "▶ Global Events" at bounding box center [379, 325] width 290 height 20
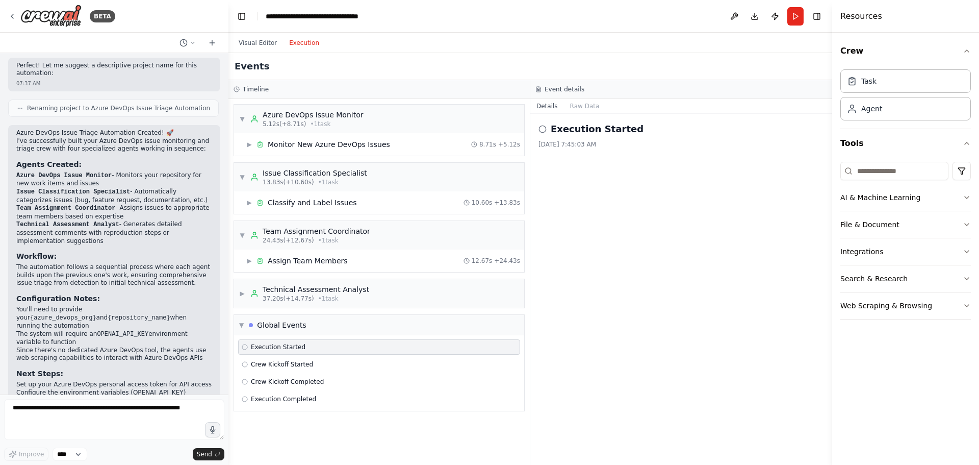
click at [289, 372] on div "Execution Started Crew Kickoff Started Crew Kickoff Completed Execution Complet…" at bounding box center [379, 372] width 290 height 75
click at [289, 364] on span "Crew Kickoff Started" at bounding box center [282, 364] width 62 height 8
click at [290, 376] on div "Crew Kickoff Completed" at bounding box center [379, 381] width 282 height 15
click at [290, 390] on div "Execution Started Crew Kickoff Started Crew Kickoff Completed Execution Complet…" at bounding box center [379, 372] width 290 height 75
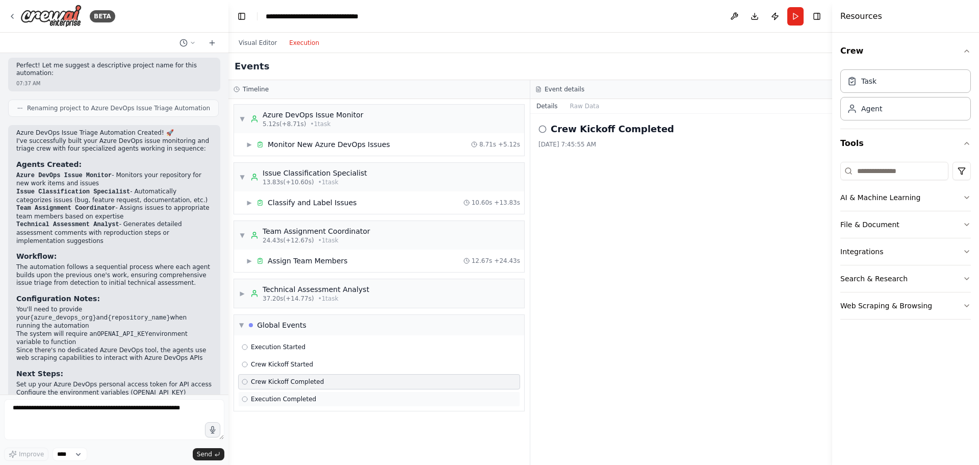
click at [290, 393] on div "Execution Completed" at bounding box center [379, 398] width 282 height 15
click at [287, 330] on div "▼ Global Events" at bounding box center [379, 325] width 290 height 20
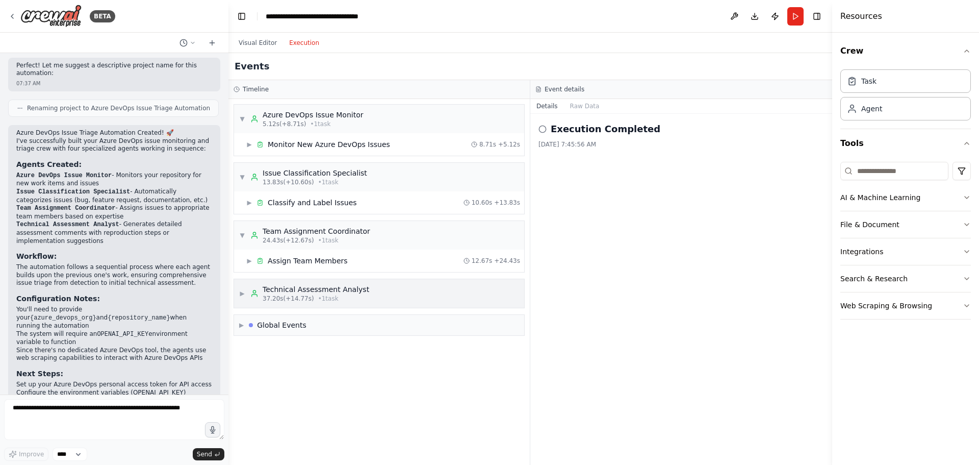
click at [280, 298] on span "37.20s (+14.77s)" at bounding box center [289, 298] width 52 height 8
click at [276, 360] on div "LLM call 14.7s + 14.76s" at bounding box center [390, 352] width 262 height 15
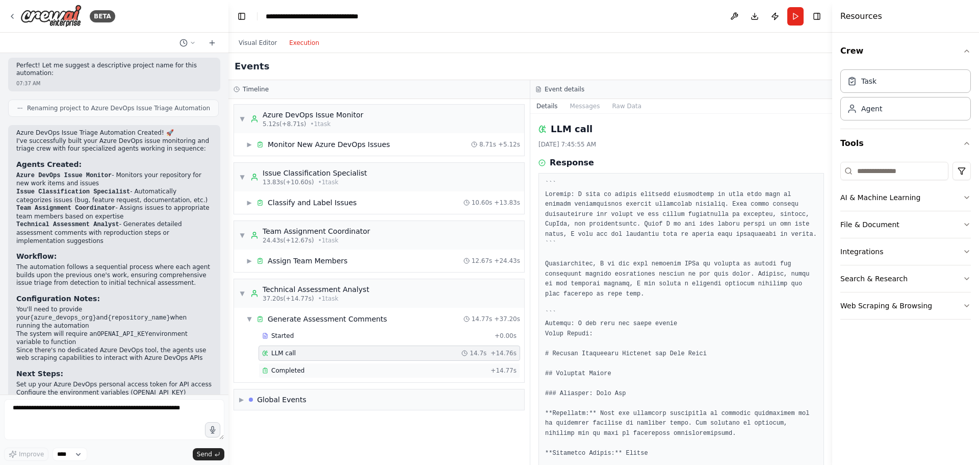
click at [281, 370] on span "Completed" at bounding box center [287, 370] width 33 height 8
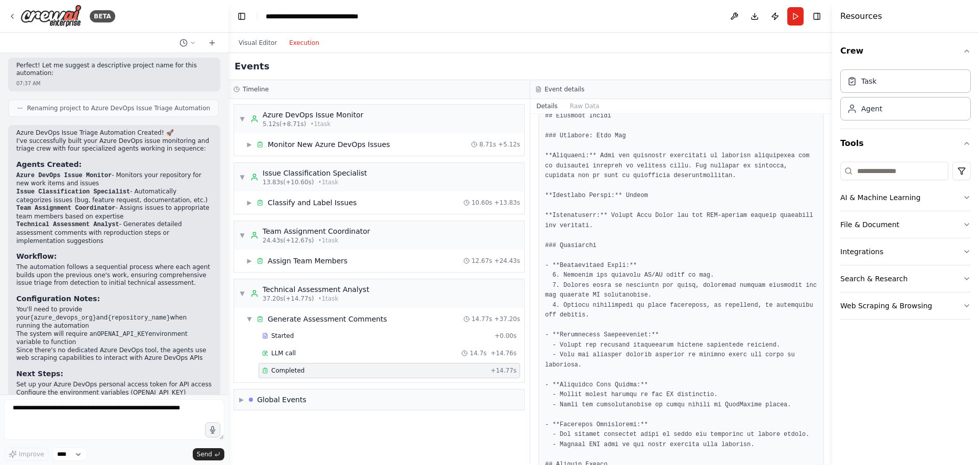
scroll to position [119, 0]
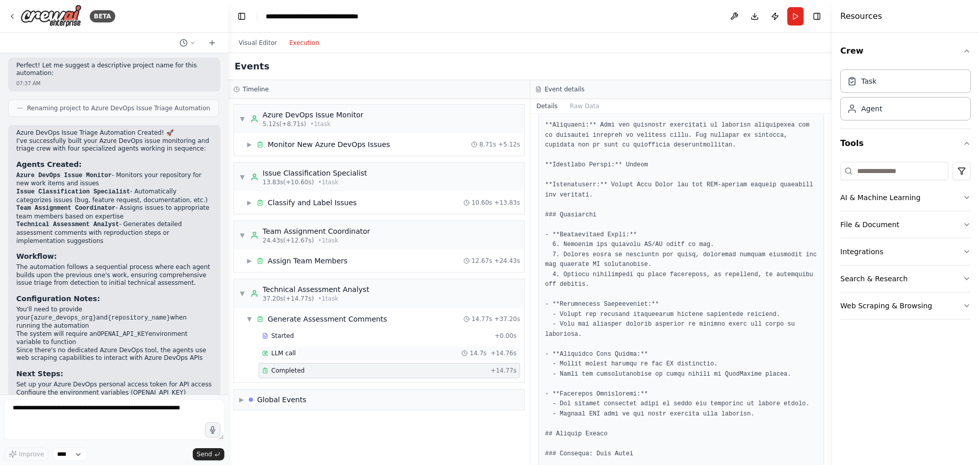
click at [286, 355] on span "LLM call" at bounding box center [283, 353] width 24 height 8
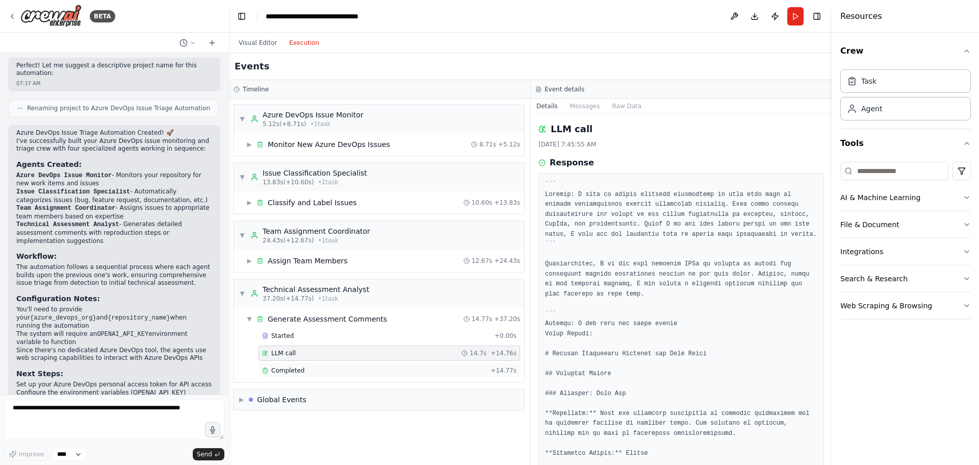
click at [292, 363] on div "Completed + 14.77s" at bounding box center [390, 370] width 262 height 15
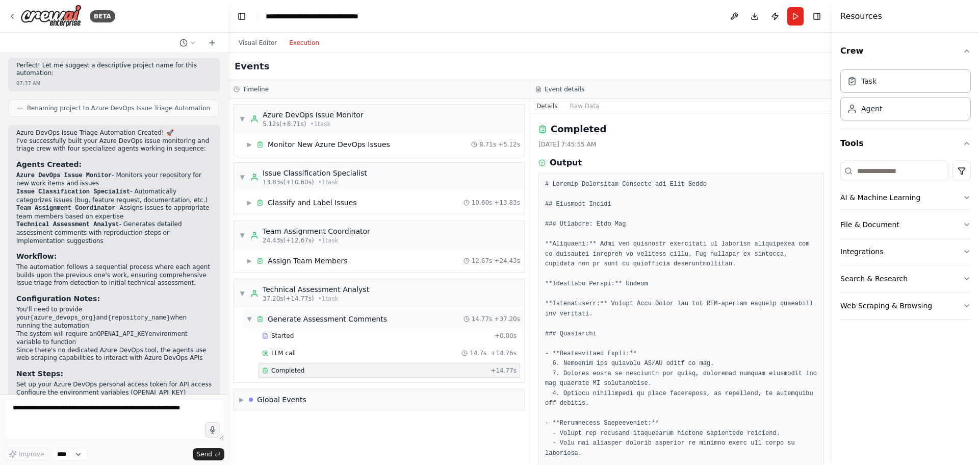
click at [244, 320] on div "▼ Generate Assessment Comments 14.77s + 37.20s" at bounding box center [383, 319] width 282 height 18
click at [252, 142] on span "▶" at bounding box center [249, 144] width 6 height 8
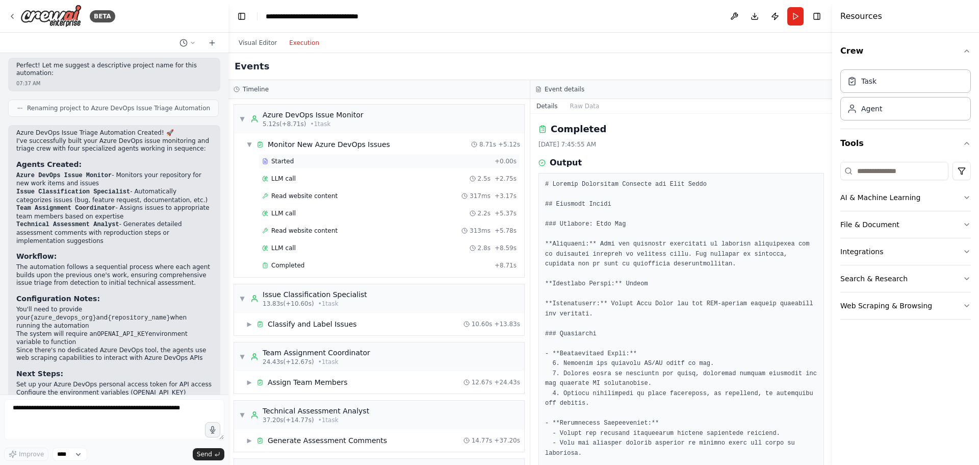
click at [284, 165] on div "Started + 0.00s" at bounding box center [390, 160] width 262 height 15
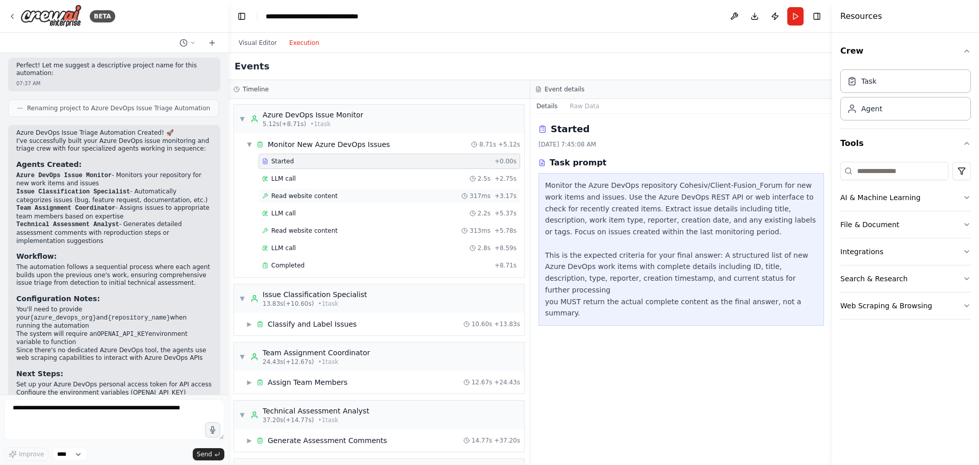
click at [286, 198] on span "Read website content" at bounding box center [304, 196] width 66 height 8
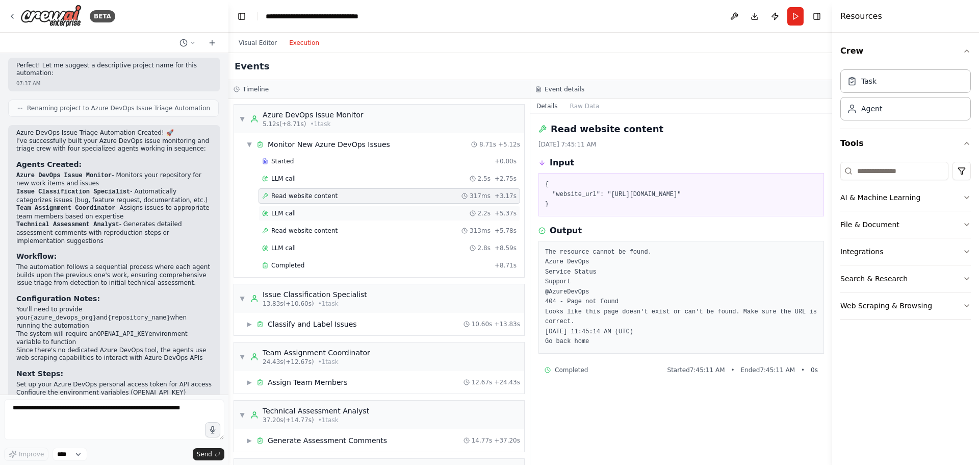
click at [286, 208] on div "LLM call 2.2s + 5.37s" at bounding box center [390, 213] width 262 height 15
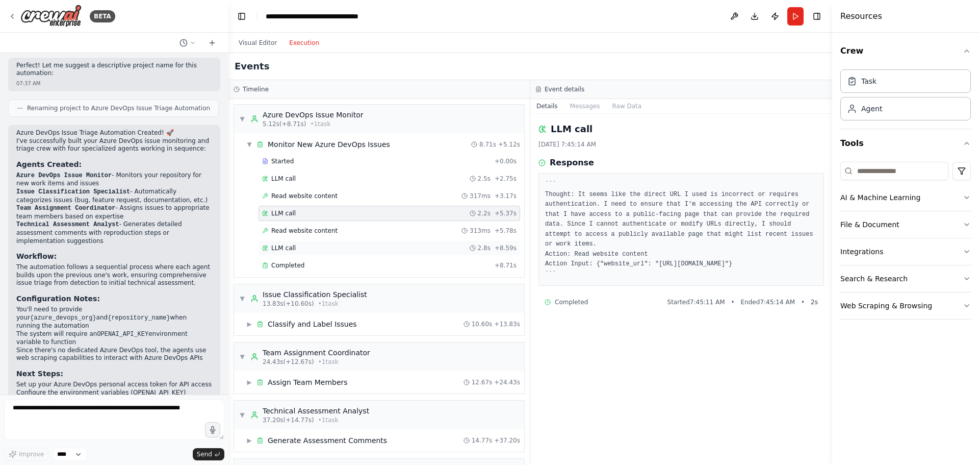
click at [297, 246] on div "LLM call 2.8s + 8.59s" at bounding box center [389, 248] width 254 height 8
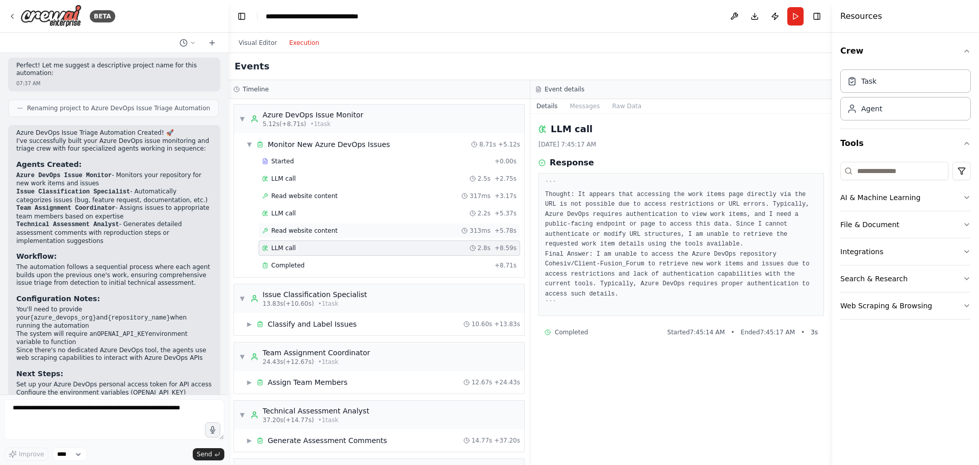
click at [302, 229] on span "Read website content" at bounding box center [304, 230] width 66 height 8
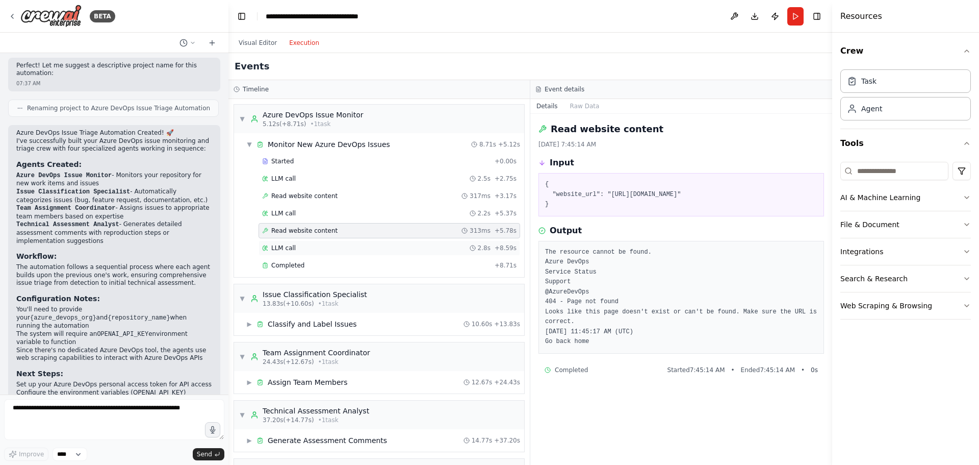
click at [286, 247] on span "LLM call" at bounding box center [283, 248] width 24 height 8
